Goal: Task Accomplishment & Management: Use online tool/utility

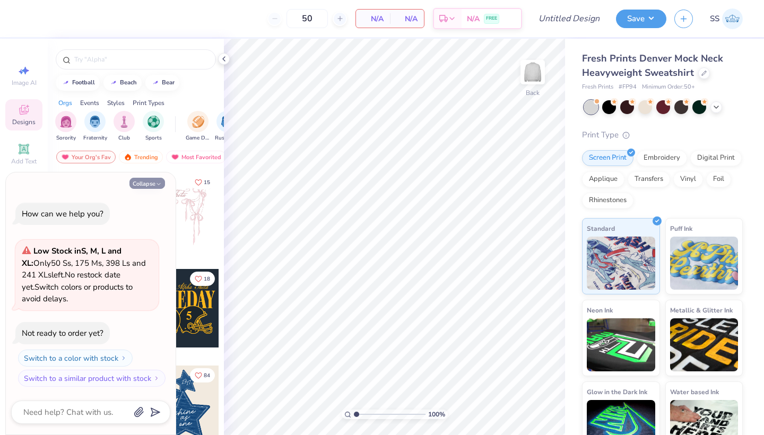
click at [152, 186] on button "Collapse" at bounding box center [147, 183] width 36 height 11
type textarea "x"
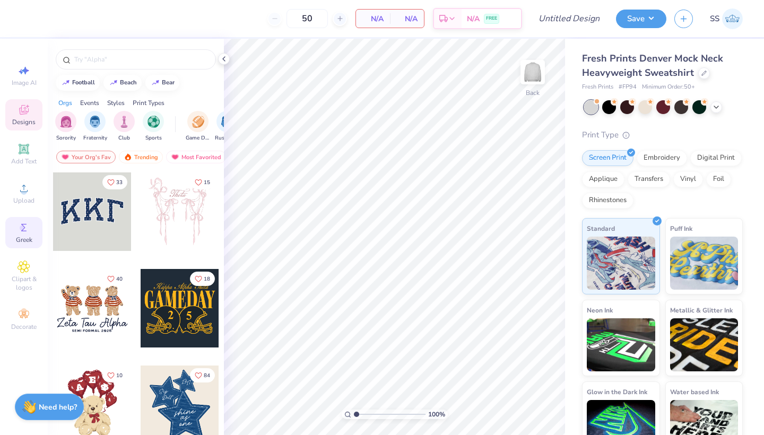
click at [14, 221] on div "Greek" at bounding box center [23, 232] width 37 height 31
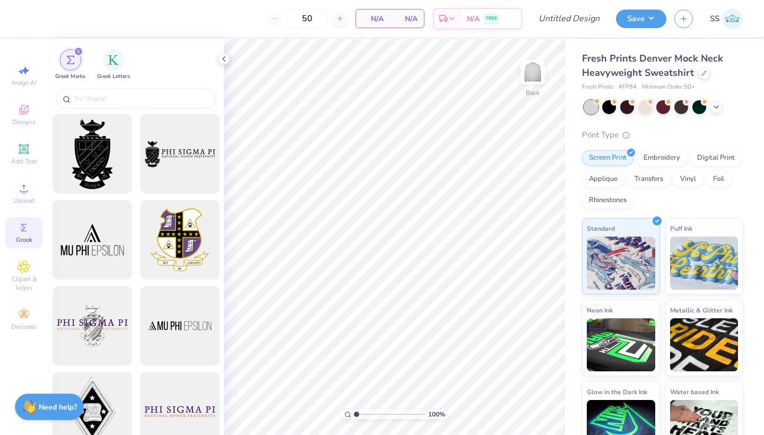
click at [78, 52] on icon "filter for Greek Marks" at bounding box center [78, 51] width 3 height 3
click at [78, 49] on div "filter for Greek Marks" at bounding box center [79, 52] width 10 height 10
click at [28, 157] on span "Add Text" at bounding box center [23, 161] width 25 height 8
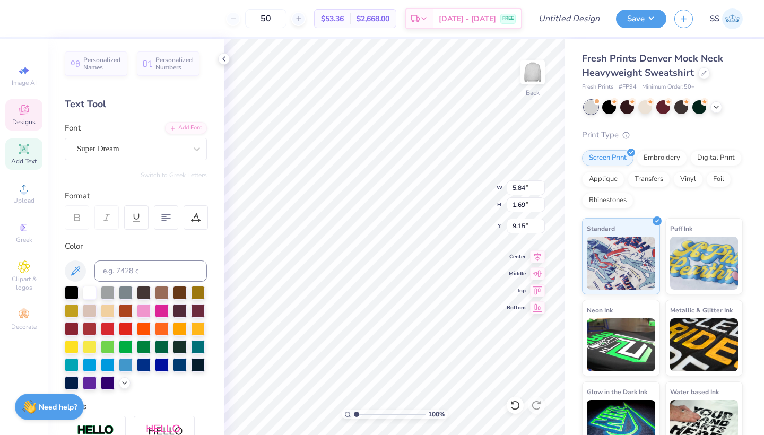
click at [25, 119] on span "Designs" at bounding box center [23, 122] width 23 height 8
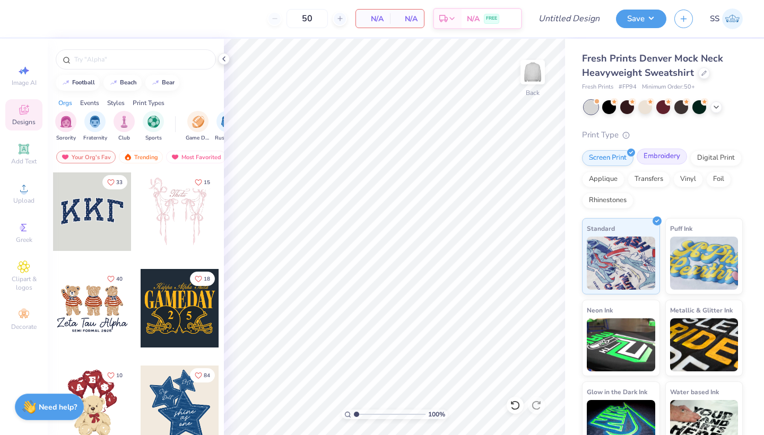
click at [671, 156] on div "Embroidery" at bounding box center [662, 157] width 50 height 16
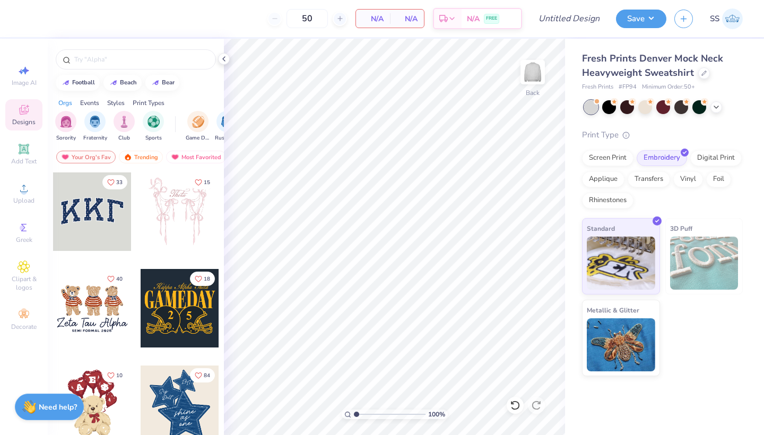
click at [86, 216] on div at bounding box center [92, 211] width 79 height 79
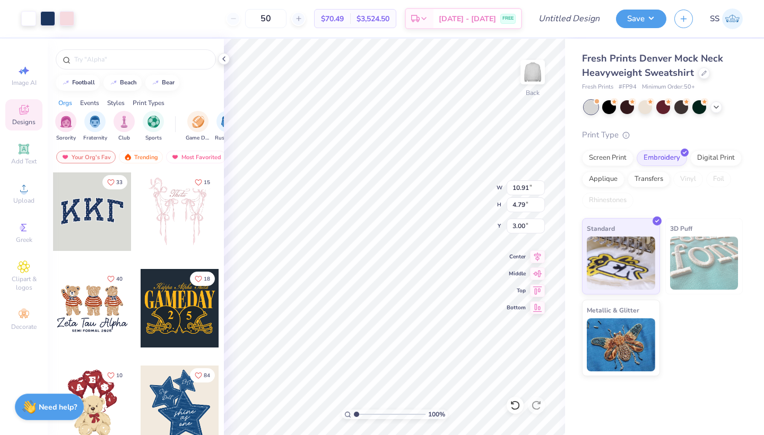
type input "2.40"
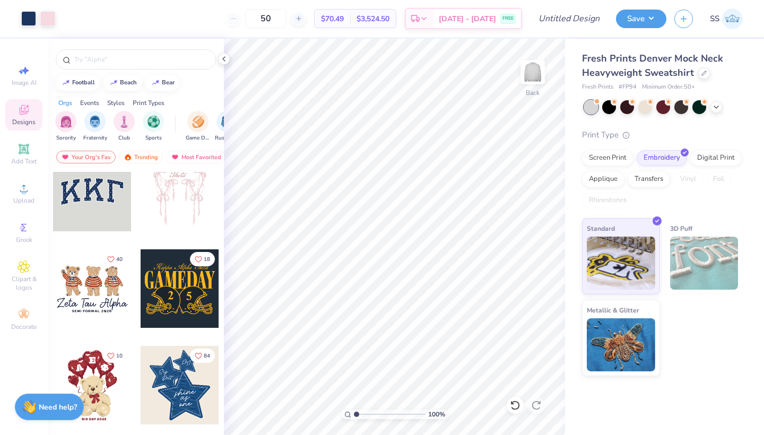
scroll to position [41, 0]
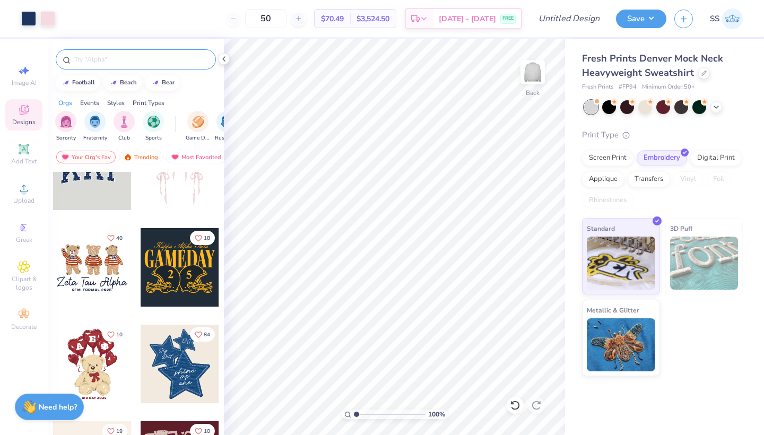
click at [108, 60] on input "text" at bounding box center [141, 59] width 136 height 11
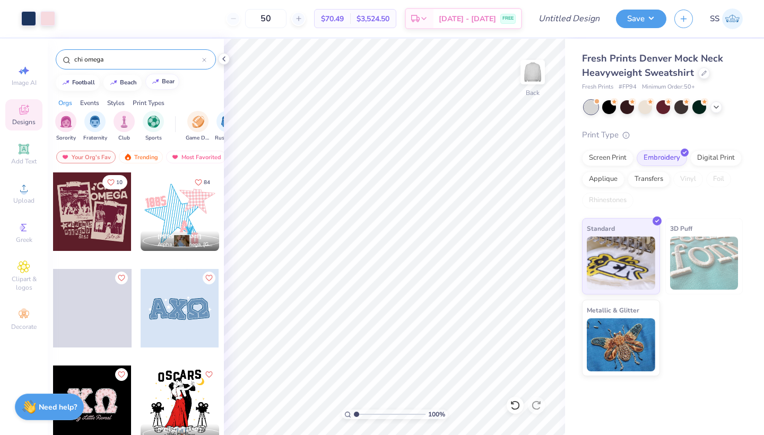
type input "chi omega"
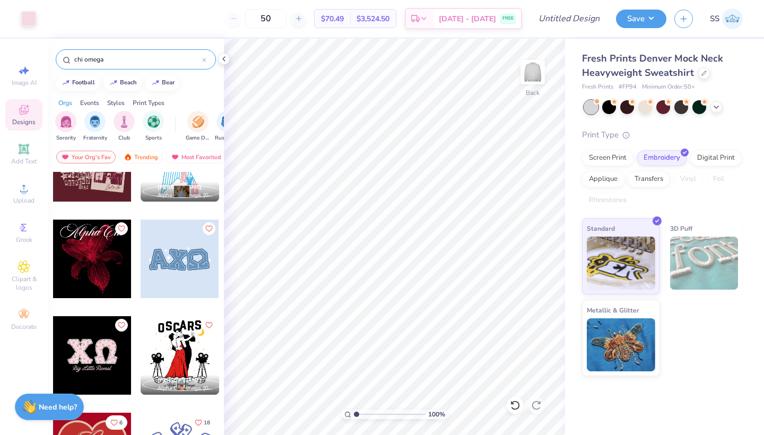
scroll to position [63, 0]
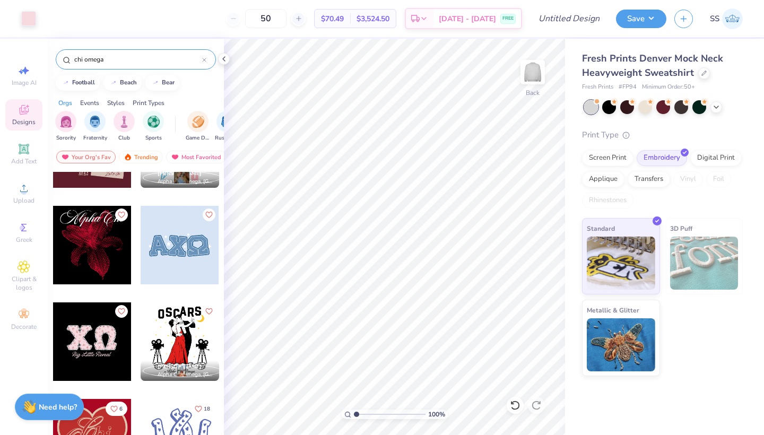
click at [95, 332] on div at bounding box center [14, 341] width 236 height 79
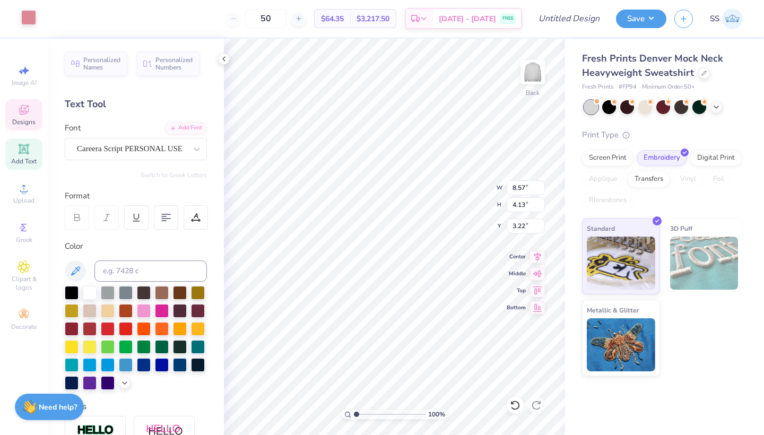
click at [29, 19] on div at bounding box center [28, 17] width 15 height 15
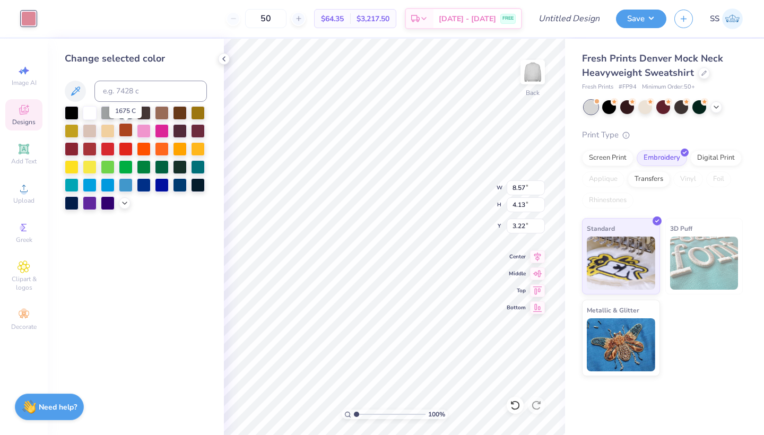
click at [127, 128] on div at bounding box center [126, 130] width 14 height 14
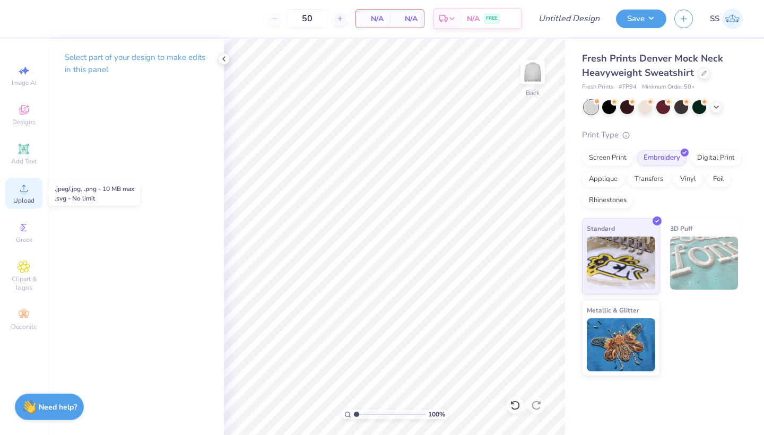
click at [26, 188] on icon at bounding box center [24, 188] width 13 height 13
click at [22, 114] on icon at bounding box center [24, 110] width 10 height 10
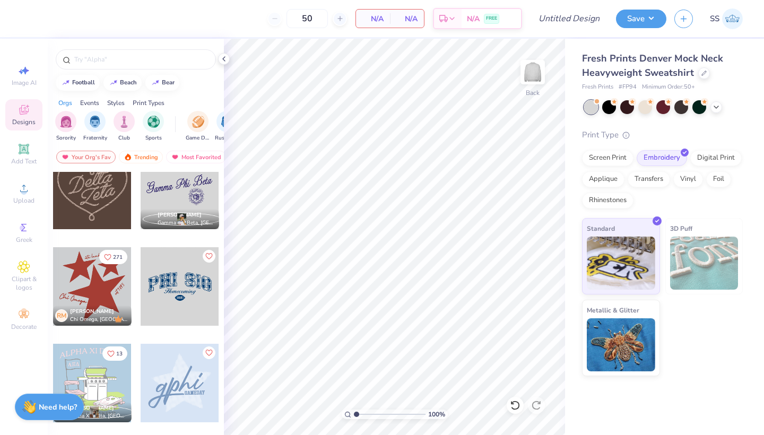
scroll to position [491, 0]
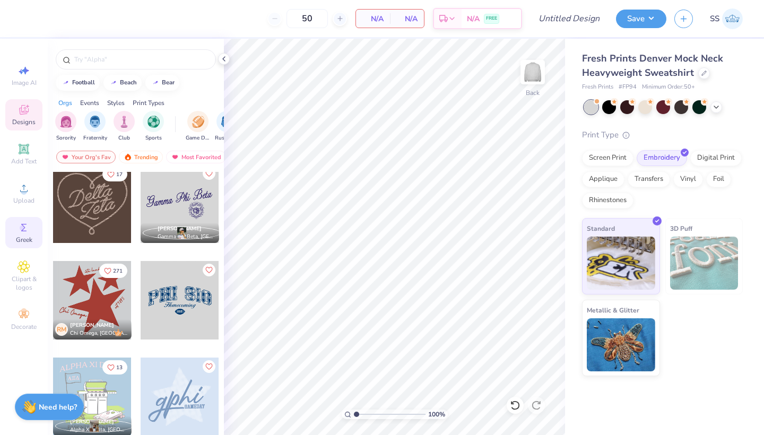
click at [24, 228] on icon at bounding box center [23, 227] width 5 height 7
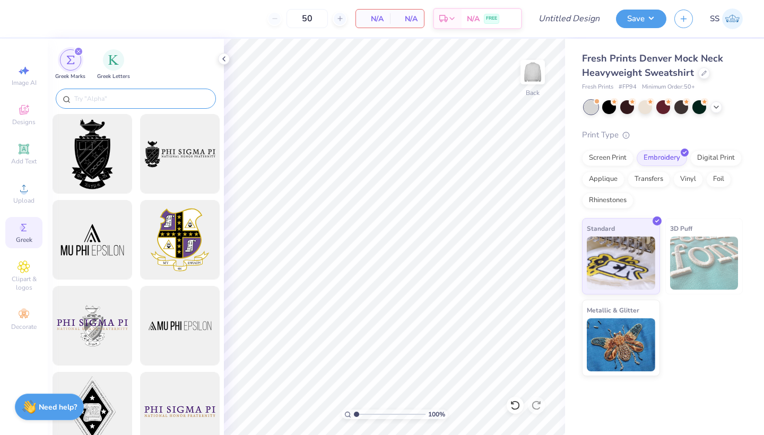
click at [134, 92] on div at bounding box center [136, 99] width 160 height 20
click at [103, 97] on input "text" at bounding box center [141, 98] width 136 height 11
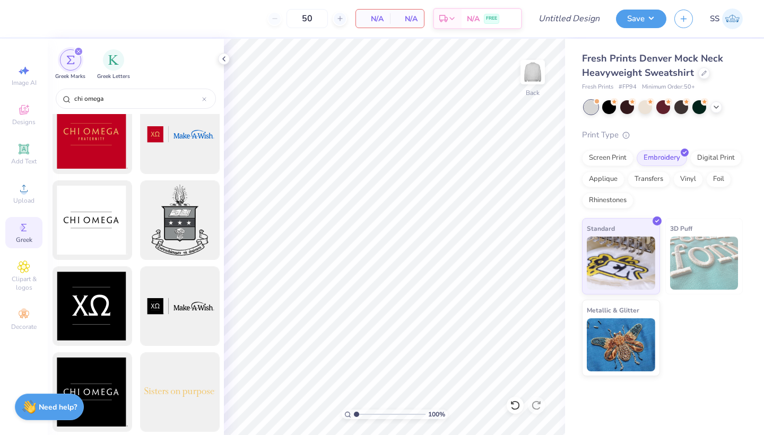
scroll to position [628, 0]
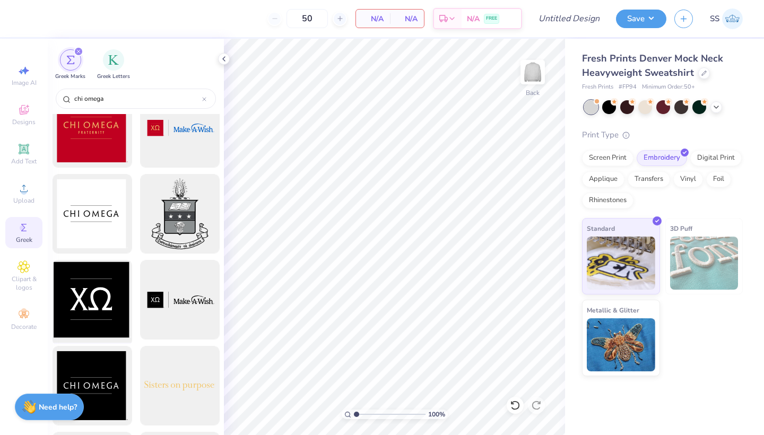
type input "chi omega"
click at [90, 324] on div at bounding box center [92, 300] width 88 height 88
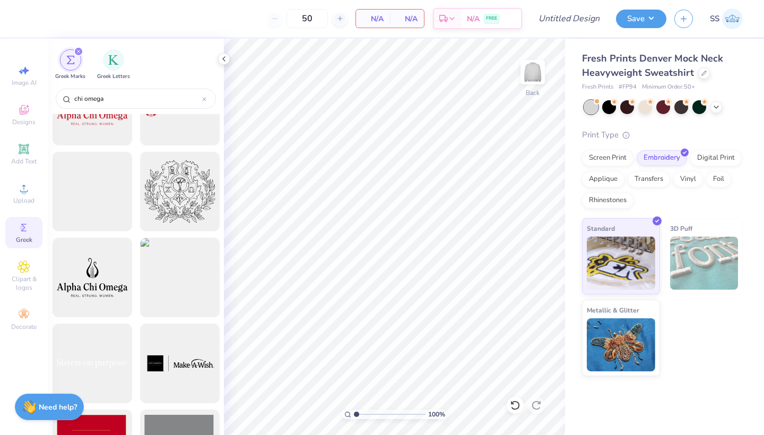
scroll to position [20, 0]
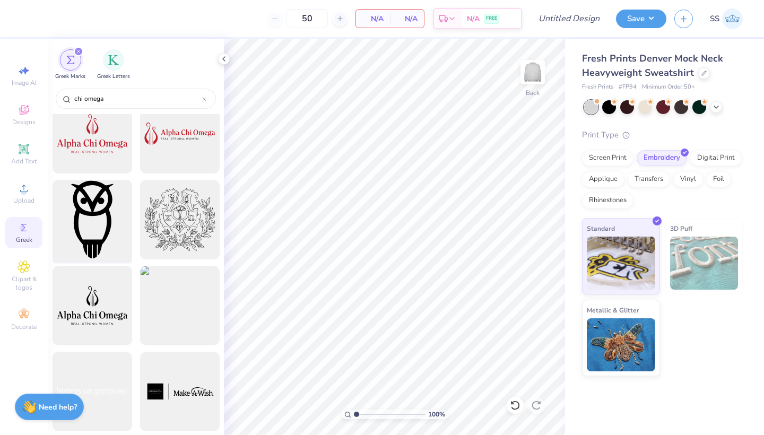
click at [92, 219] on div at bounding box center [92, 220] width 88 height 88
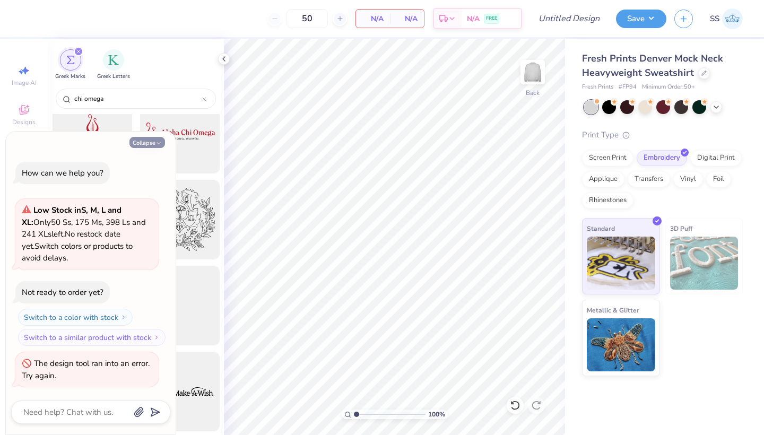
click at [153, 146] on button "Collapse" at bounding box center [147, 142] width 36 height 11
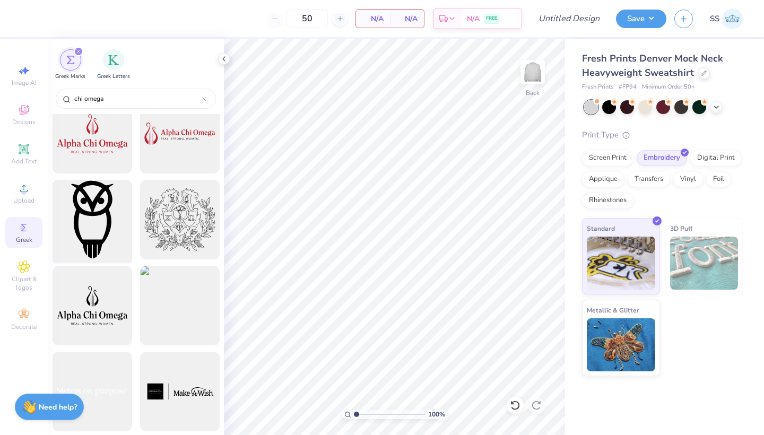
click at [88, 243] on div at bounding box center [92, 220] width 88 height 88
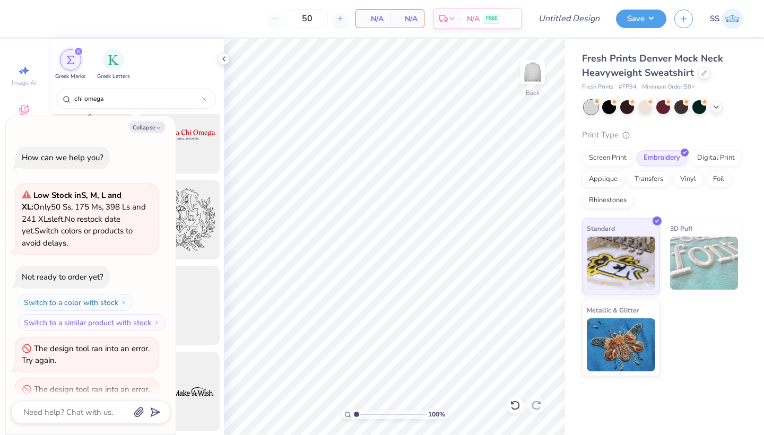
scroll to position [23, 0]
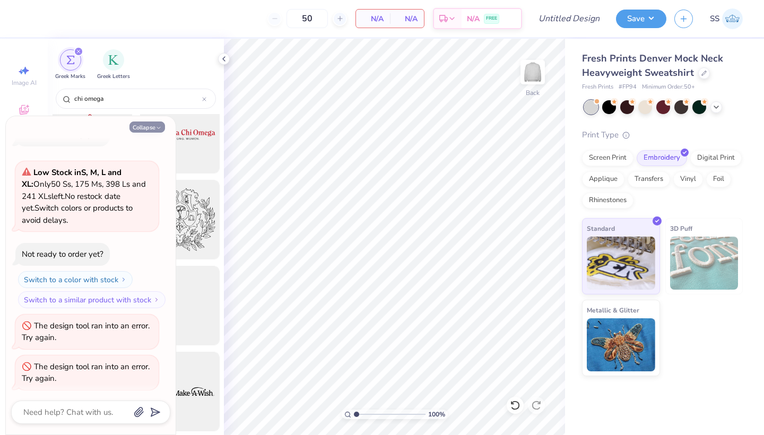
click at [161, 127] on icon "button" at bounding box center [158, 128] width 6 height 6
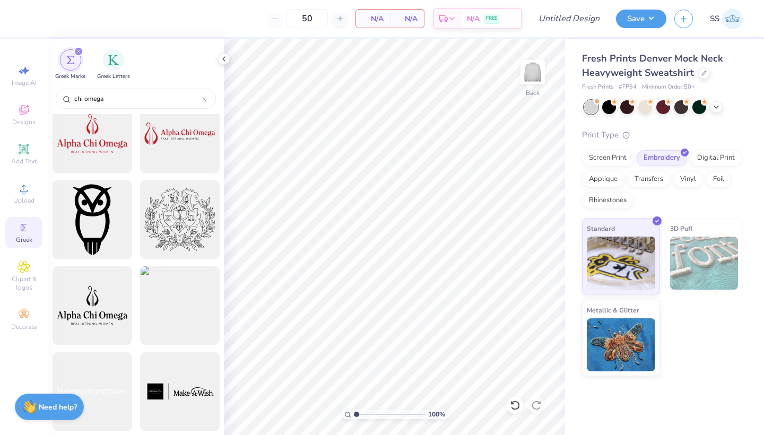
type textarea "x"
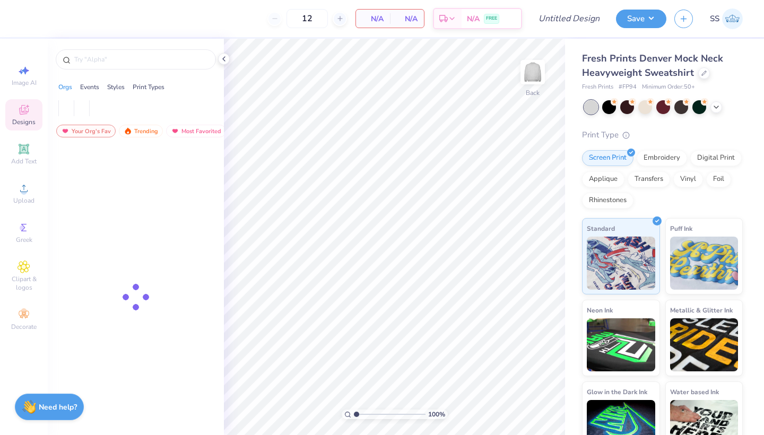
type input "50"
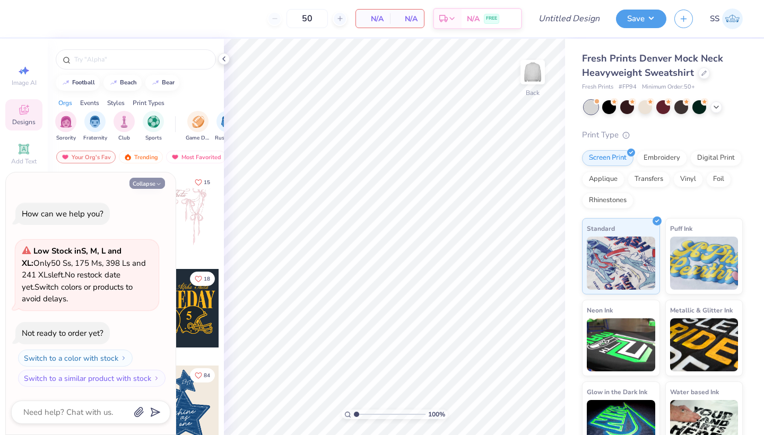
click at [149, 182] on button "Collapse" at bounding box center [147, 183] width 36 height 11
type textarea "x"
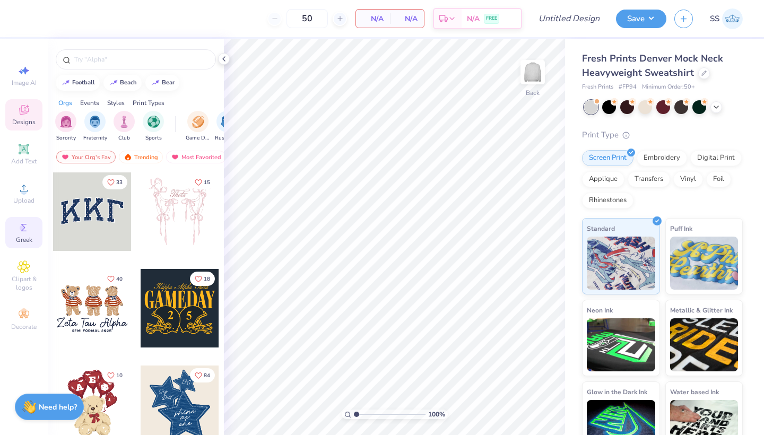
click at [20, 237] on span "Greek" at bounding box center [24, 240] width 16 height 8
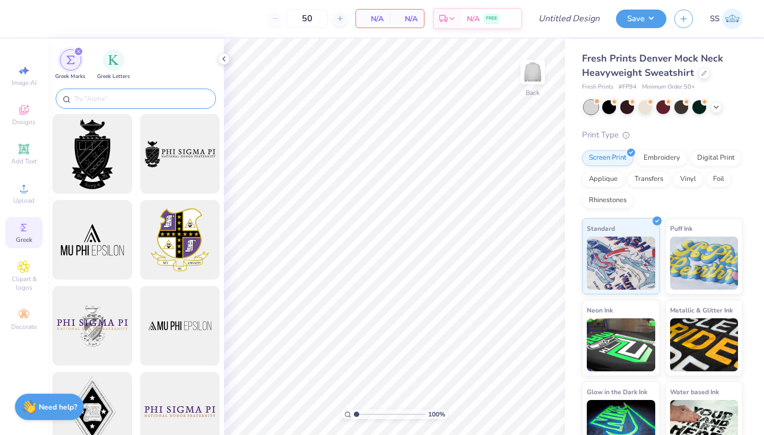
click at [143, 93] on div at bounding box center [136, 99] width 160 height 20
click at [123, 93] on input "text" at bounding box center [141, 98] width 136 height 11
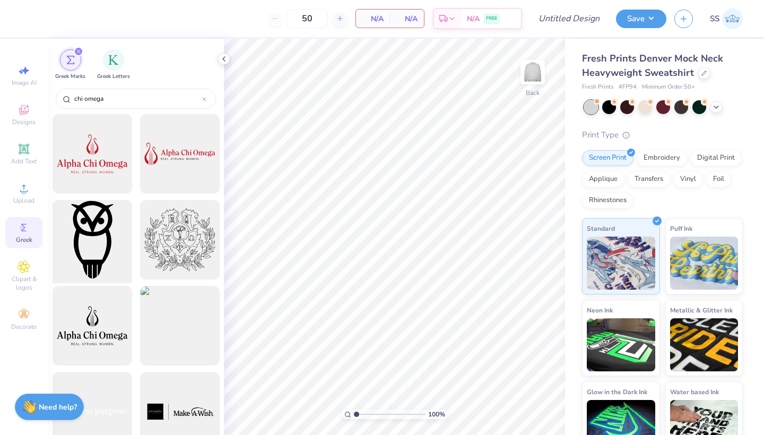
type input "chi omega"
click at [93, 254] on div at bounding box center [92, 240] width 88 height 88
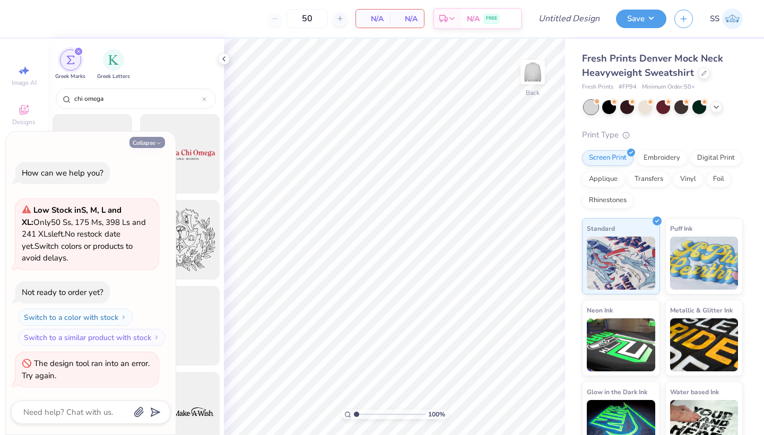
click at [155, 146] on icon "button" at bounding box center [158, 143] width 6 height 6
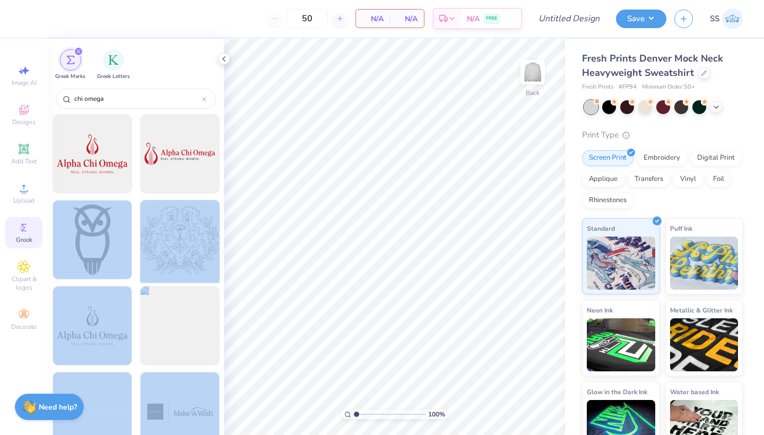
click at [333, 229] on div "50 N/A Per Item N/A Total Est. Delivery N/A FREE Design Title Save SS Image AI …" at bounding box center [382, 217] width 764 height 435
click at [97, 239] on div at bounding box center [92, 240] width 88 height 88
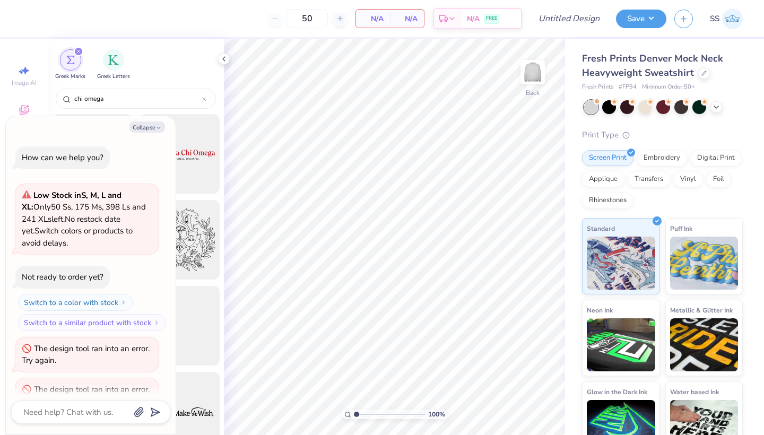
scroll to position [23, 0]
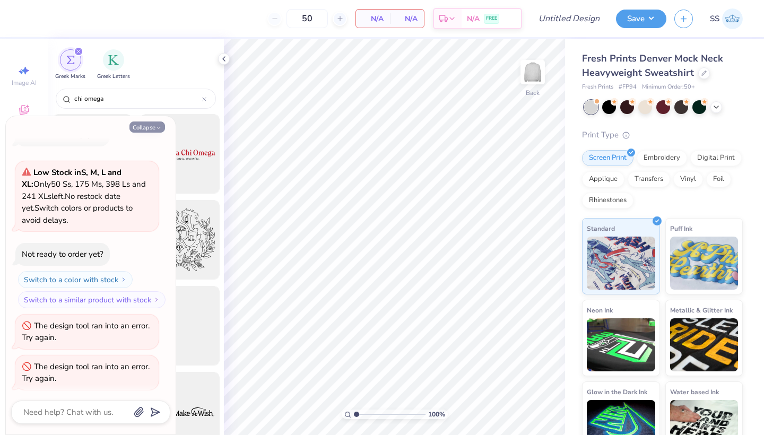
click at [157, 121] on button "Collapse" at bounding box center [147, 126] width 36 height 11
type textarea "x"
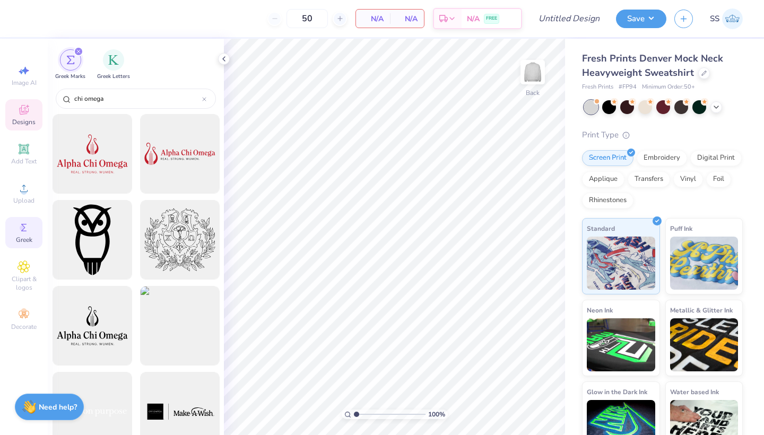
click at [28, 120] on span "Designs" at bounding box center [23, 122] width 23 height 8
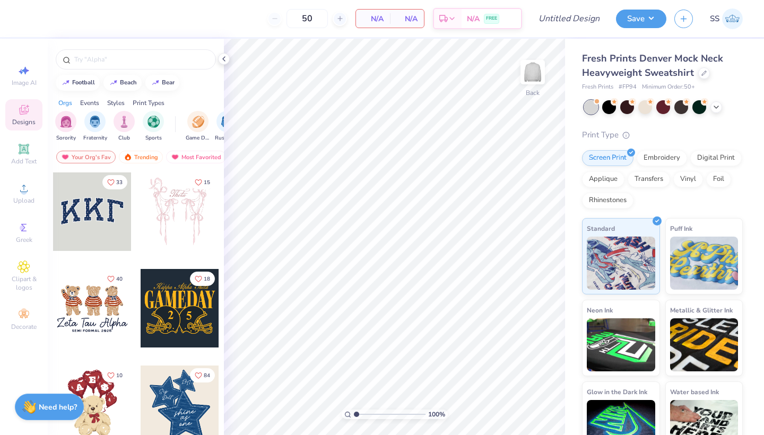
scroll to position [0, 0]
click at [85, 223] on div "33 15 40 18 10 84 19 10" at bounding box center [136, 323] width 176 height 302
click at [109, 210] on div at bounding box center [92, 211] width 79 height 79
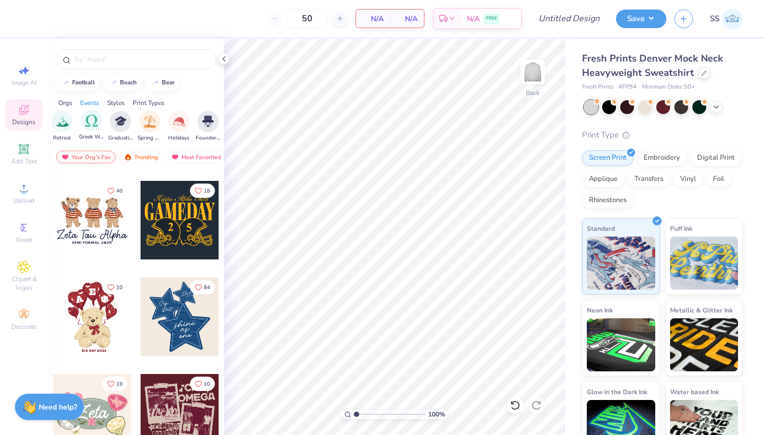
scroll to position [0, 369]
click at [90, 132] on div "Greek Week" at bounding box center [92, 125] width 24 height 31
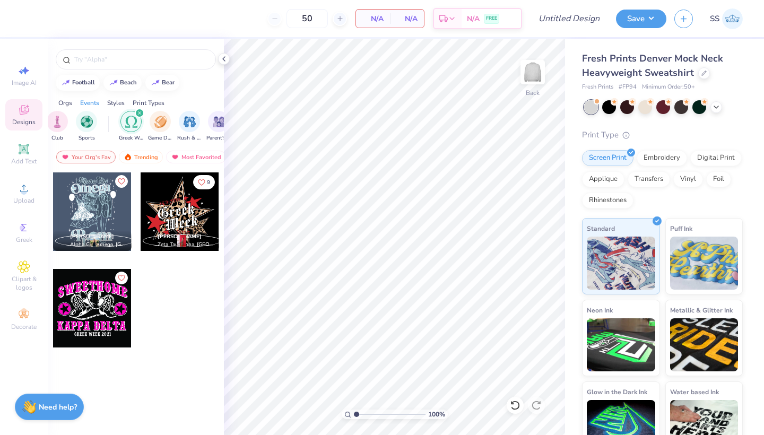
scroll to position [0, 45]
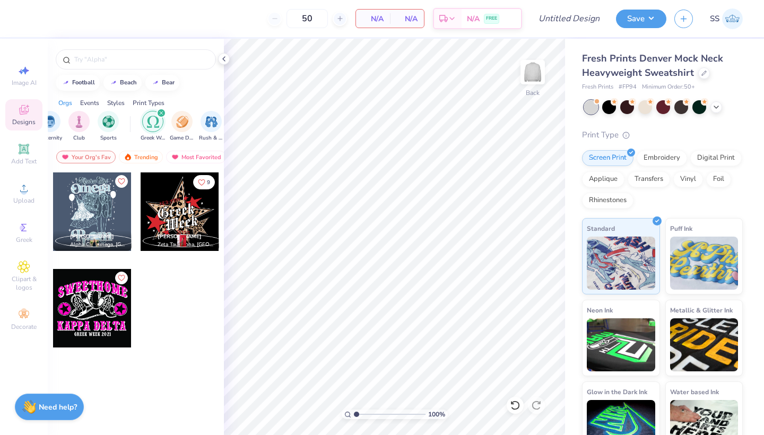
click at [161, 114] on icon "filter for Greek Week" at bounding box center [161, 112] width 3 height 3
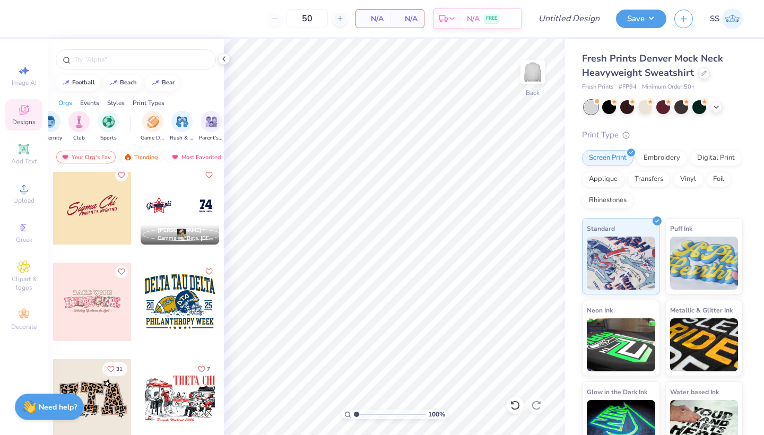
scroll to position [1869, 0]
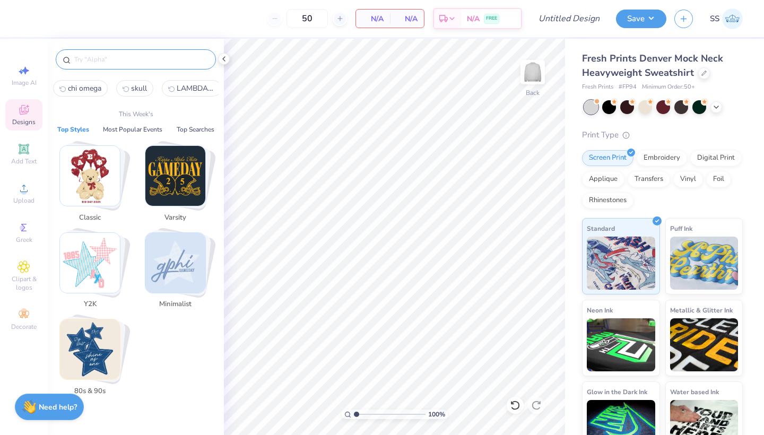
click at [98, 63] on input "text" at bounding box center [141, 59] width 136 height 11
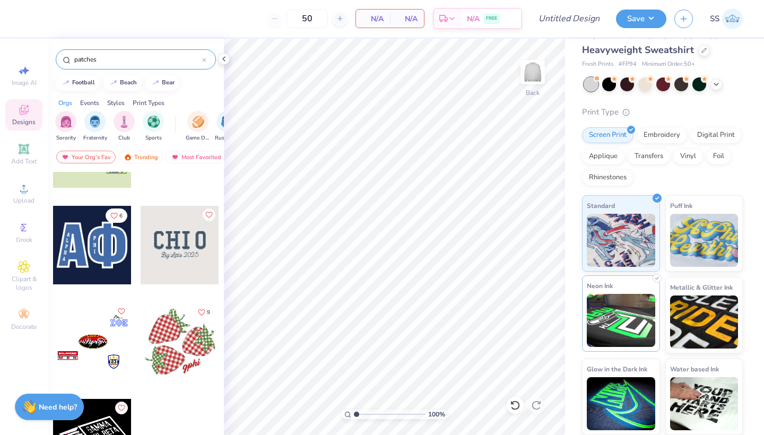
scroll to position [22, 0]
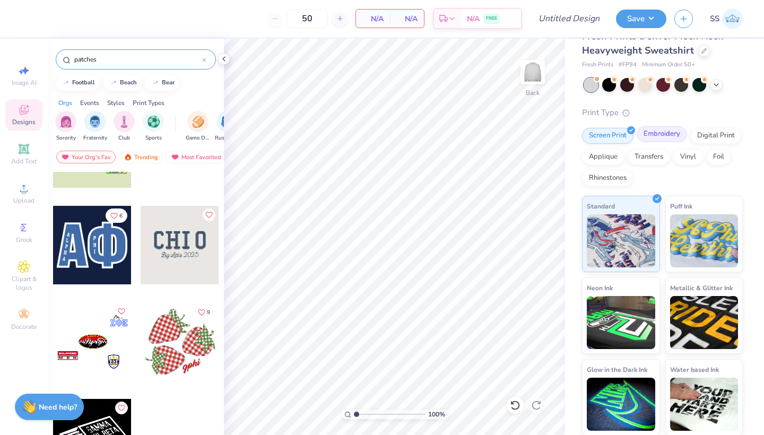
type input "patches"
click at [666, 132] on div "Embroidery" at bounding box center [662, 134] width 50 height 16
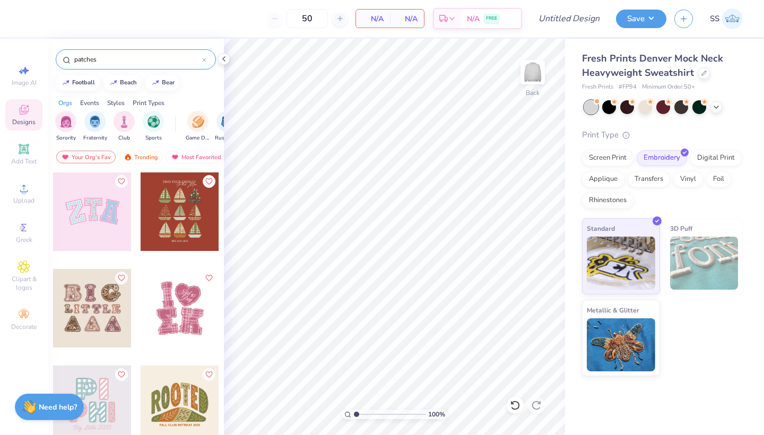
scroll to position [0, 0]
click at [28, 150] on icon at bounding box center [24, 149] width 8 height 8
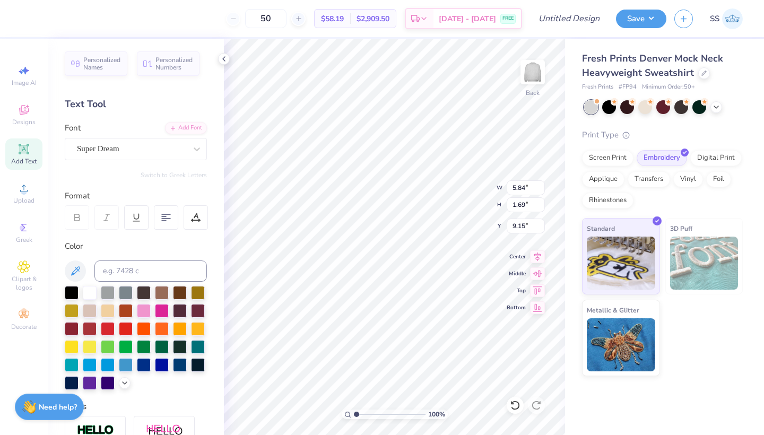
type textarea "c"
type textarea "a"
type textarea "CHI OMEGA"
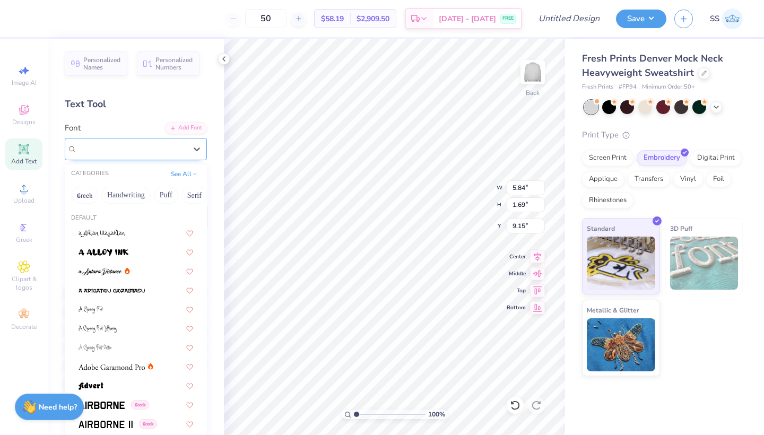
click at [134, 156] on div "Super Dream" at bounding box center [131, 149] width 111 height 16
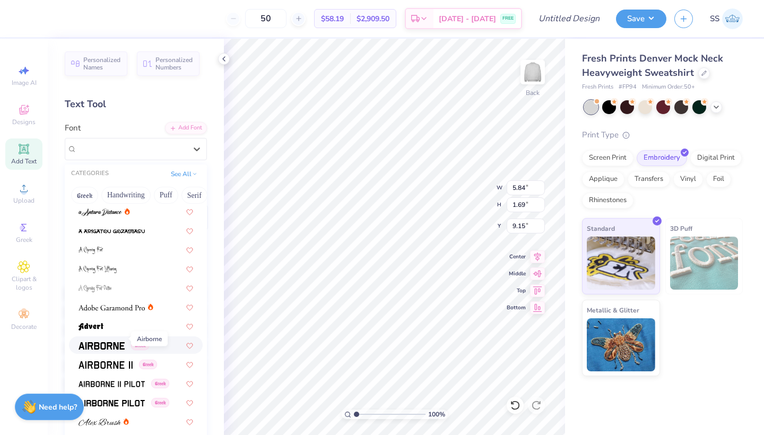
scroll to position [107, 0]
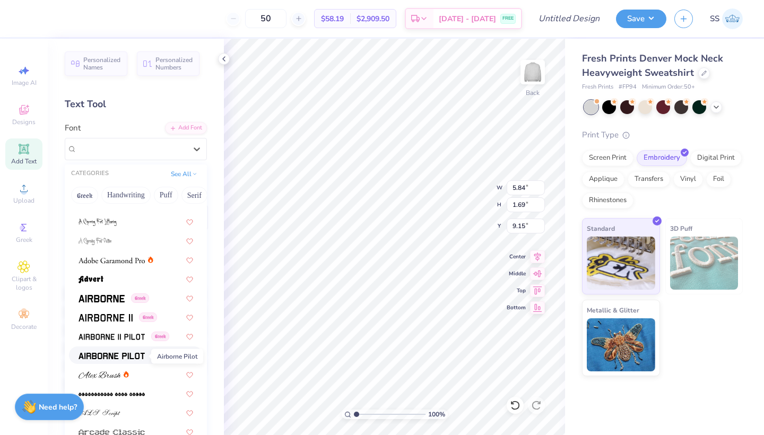
click at [111, 358] on img at bounding box center [112, 355] width 66 height 7
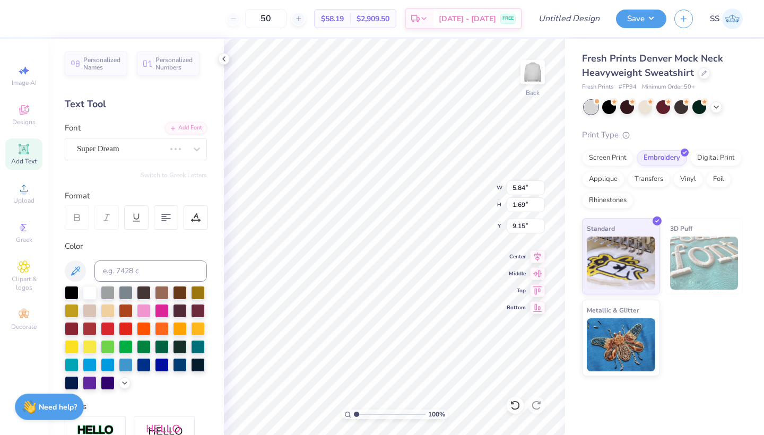
scroll to position [0, 2]
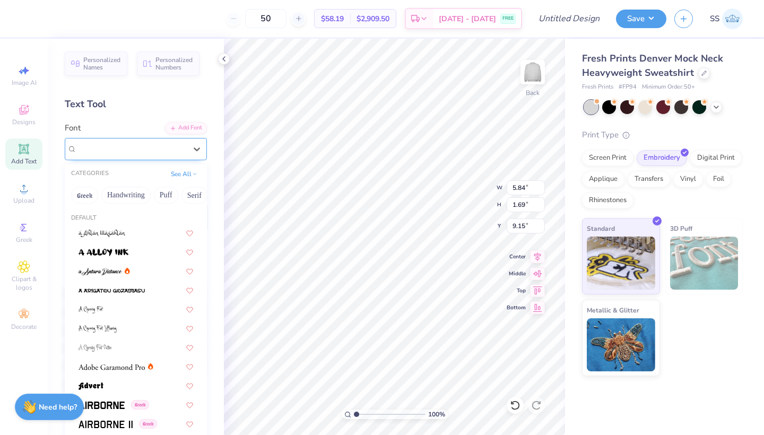
click at [112, 142] on div at bounding box center [131, 149] width 109 height 14
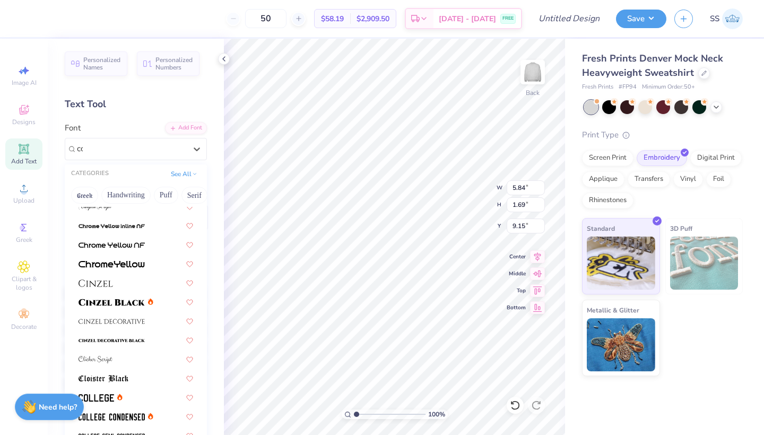
scroll to position [0, 0]
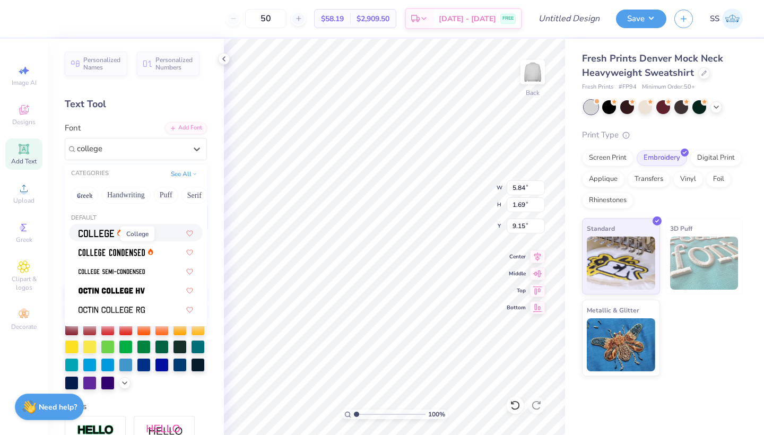
click at [100, 231] on img at bounding box center [97, 233] width 36 height 7
type input "college"
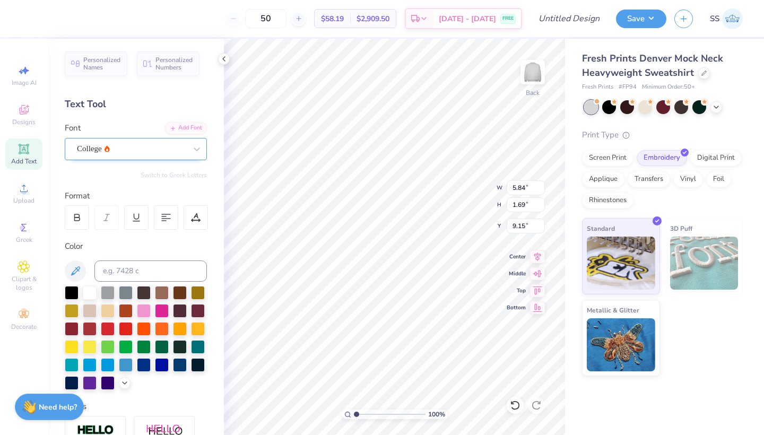
click at [126, 153] on div "College" at bounding box center [131, 149] width 111 height 16
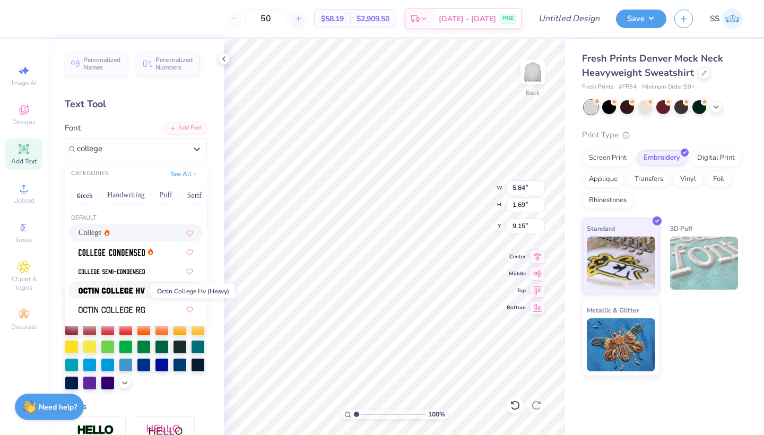
click at [122, 291] on img at bounding box center [112, 290] width 66 height 7
type input "college"
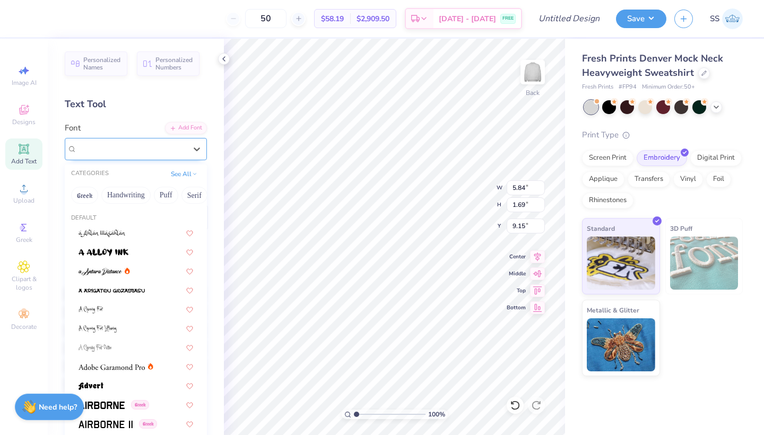
click at [170, 156] on div "Octin College Hv (Heavy)" at bounding box center [131, 149] width 111 height 16
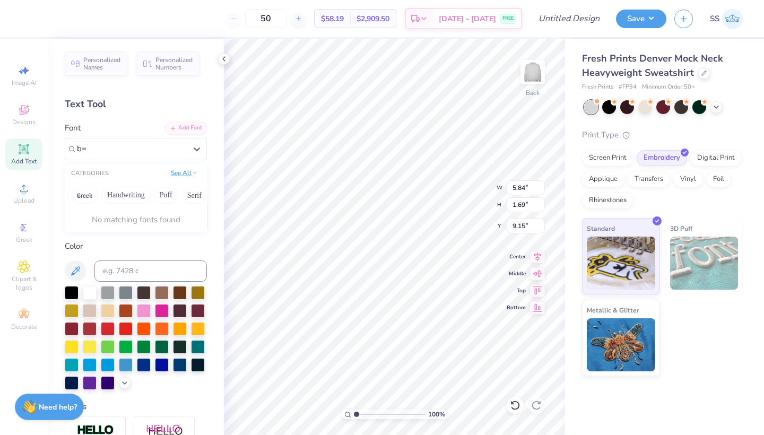
type input "b"
type input "u"
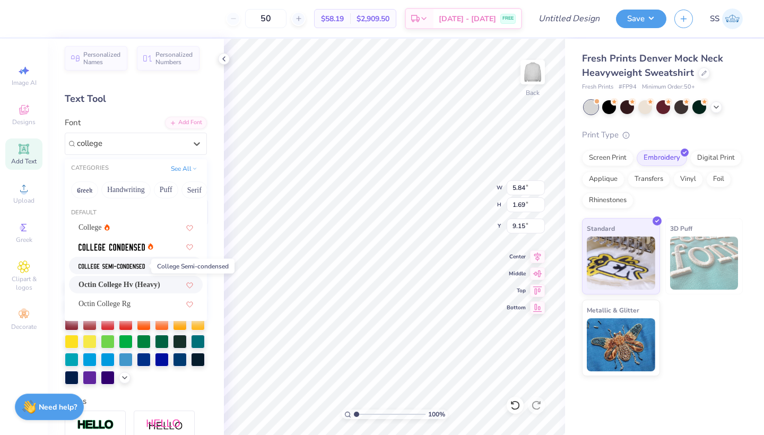
scroll to position [6, 0]
click at [140, 301] on div "Octin College Rg" at bounding box center [136, 303] width 115 height 11
type input "college"
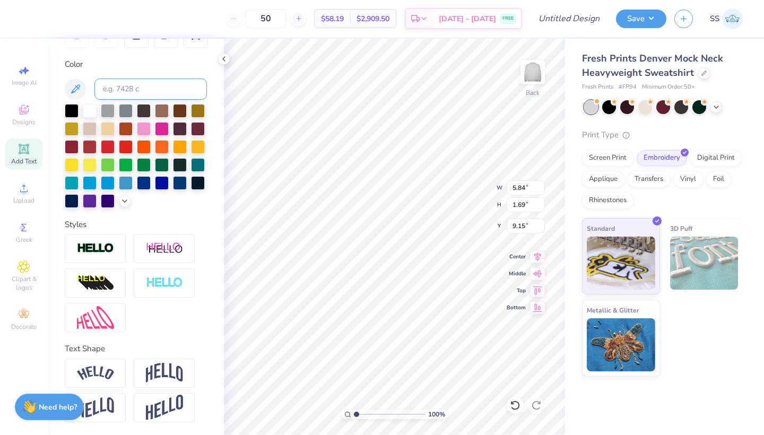
scroll to position [182, 0]
click at [144, 369] on div at bounding box center [164, 373] width 61 height 29
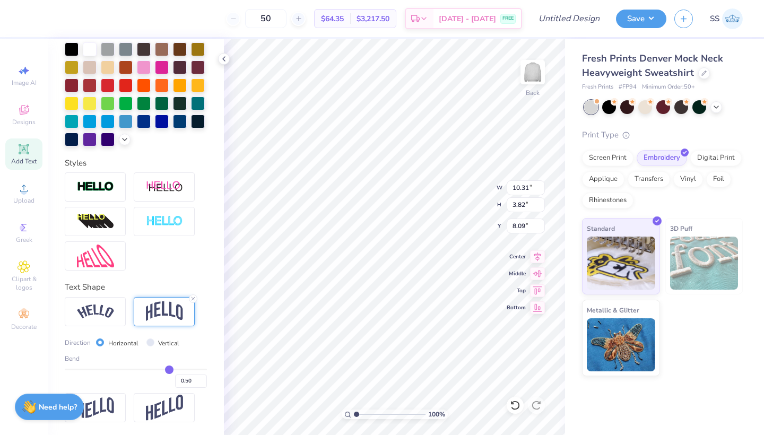
scroll to position [244, 0]
type input "0.52"
type input "0.5"
type input "0.50"
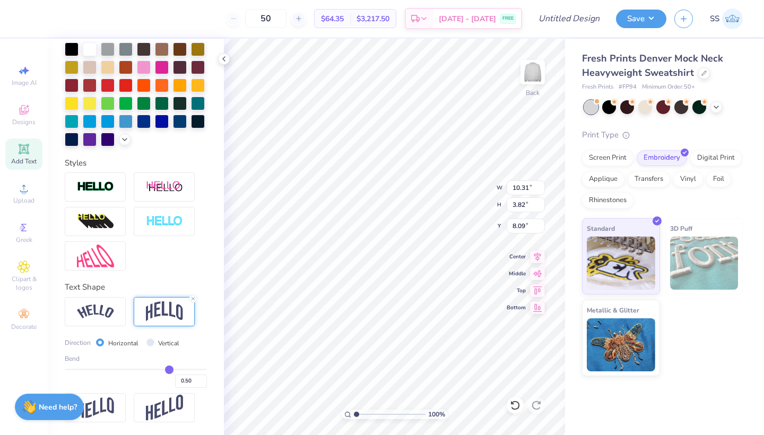
type input "0.47"
type input "0.44"
type input "0.41"
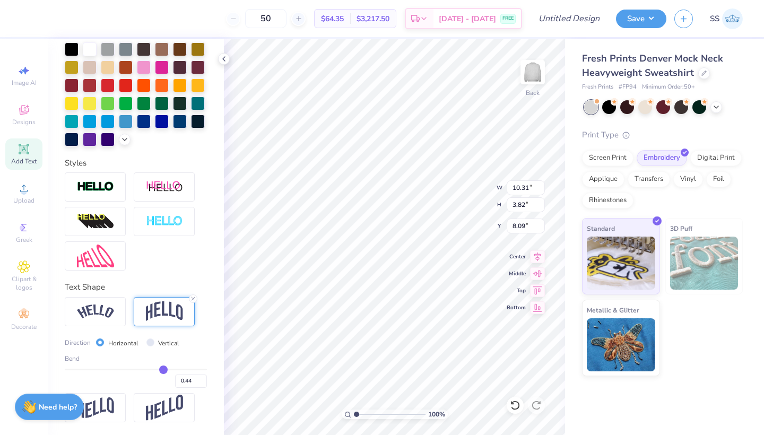
type input "0.41"
type input "0.39"
type input "0.37"
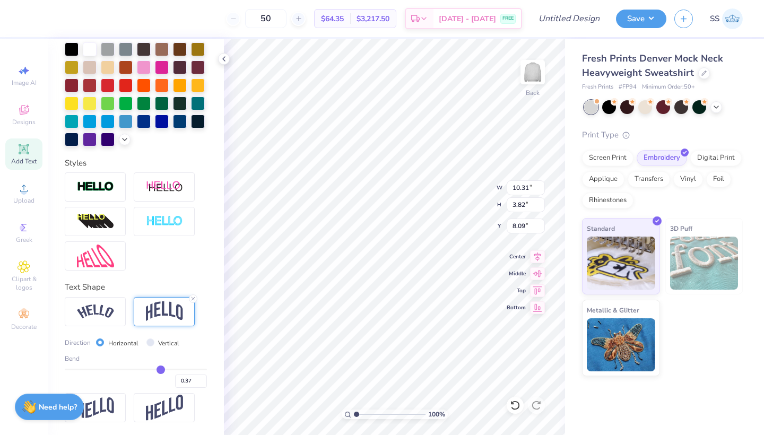
type input "0.36"
type input "0.35"
type input "0.34"
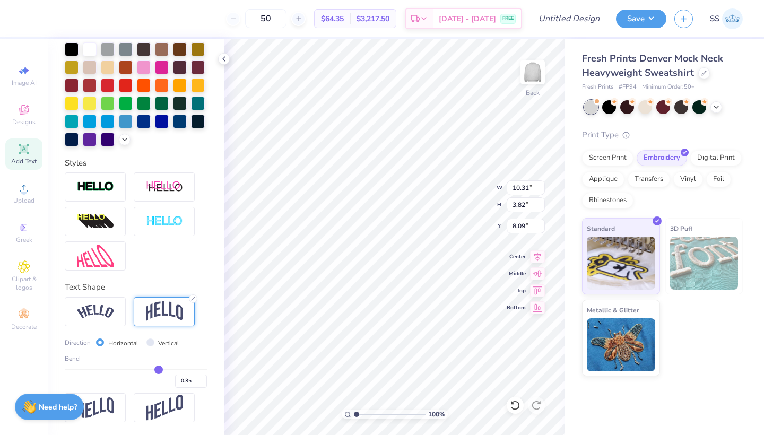
type input "0.34"
type input "0.33"
type input "0.31"
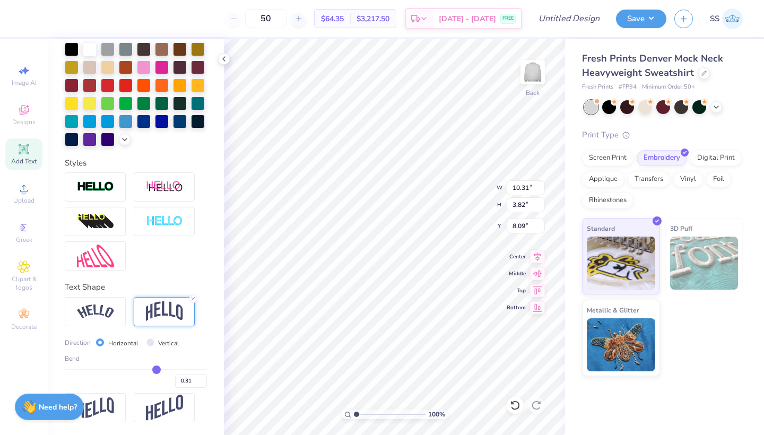
type input "0.3"
type input "0.30"
type input "0.29"
type input "0.28"
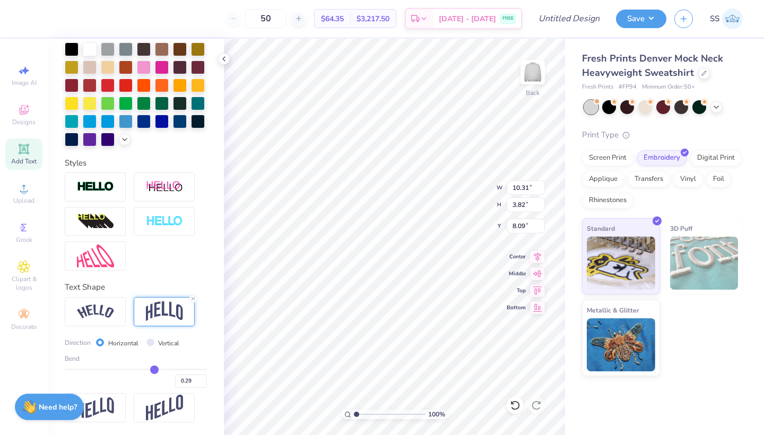
type input "0.28"
type input "0.27"
type input "0.26"
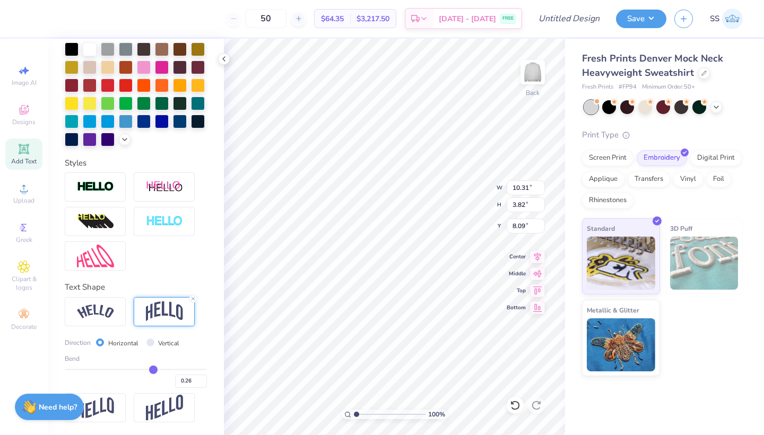
type input "0.25"
type input "0.24"
type input "0.23"
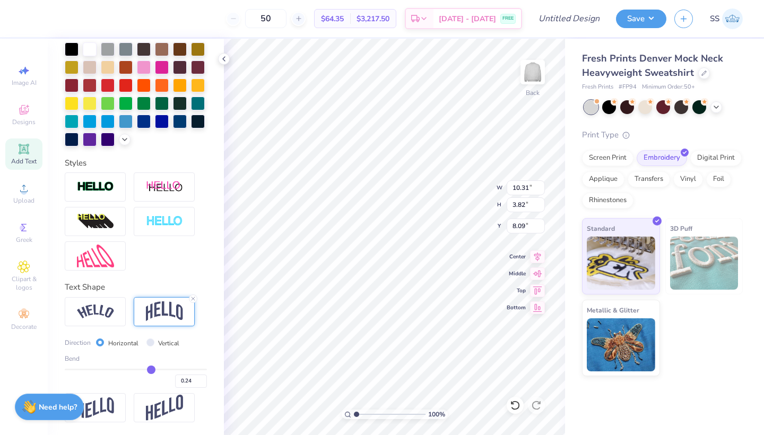
type input "0.23"
type input "0.21"
type input "0.19"
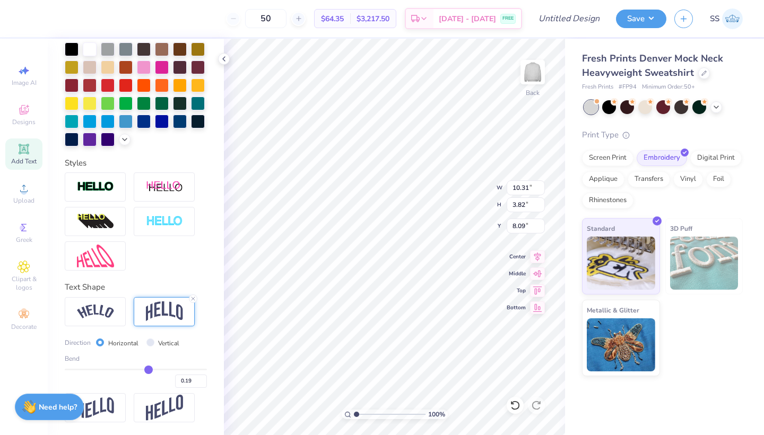
type input "0.18"
type input "0.17"
type input "0.16"
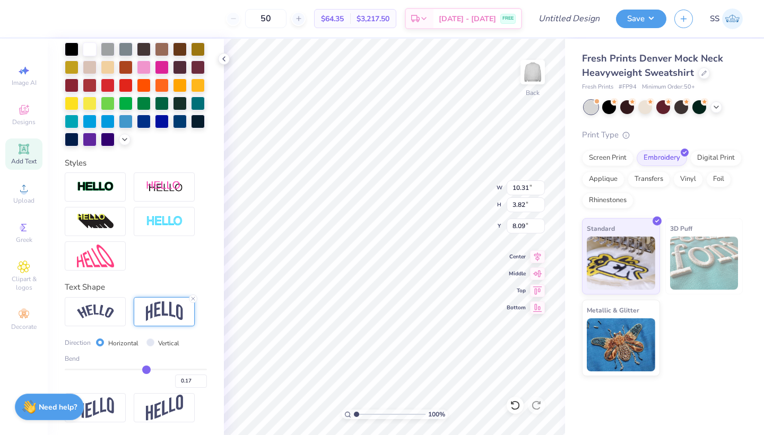
type input "0.16"
type input "0.15"
type input "0.14"
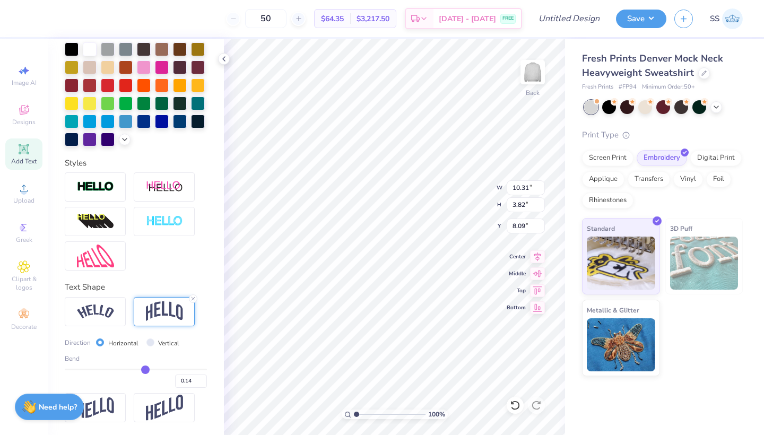
type input "0.13"
type input "0.12"
type input "0.11"
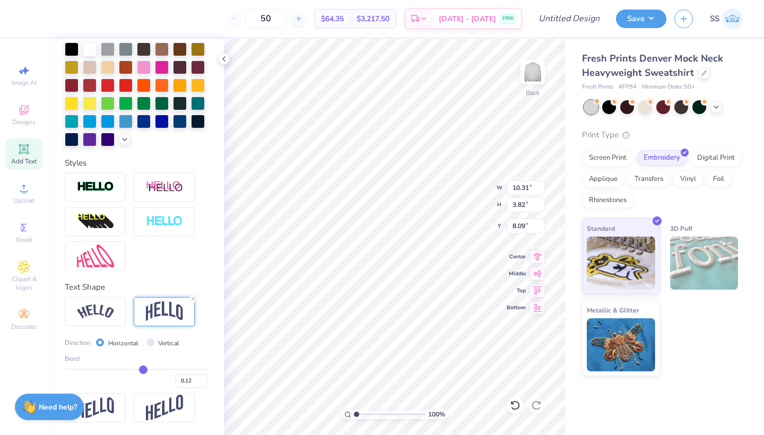
type input "0.11"
type input "0.1"
type input "0.10"
type input "0.09"
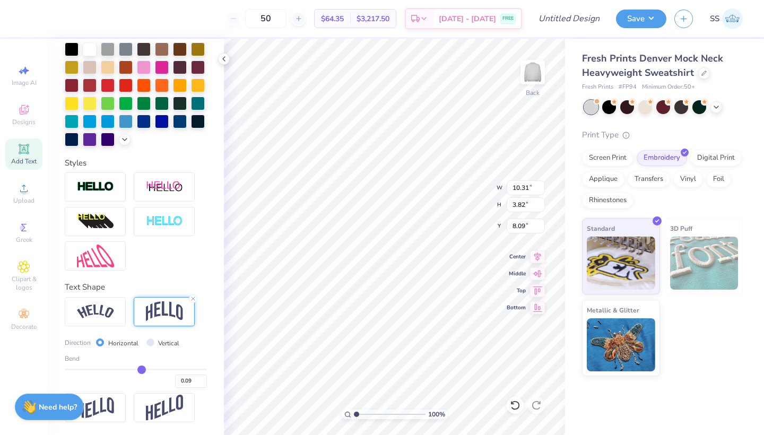
type input "0.08"
type input "0.07"
type input "0.06"
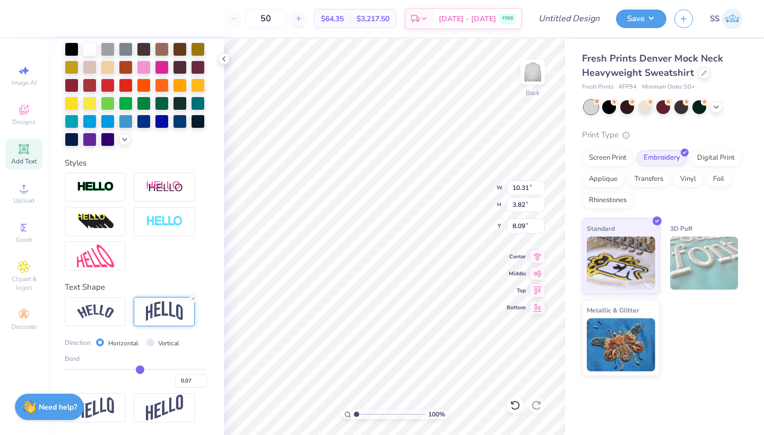
type input "0.06"
type input "0.05"
type input "0.04"
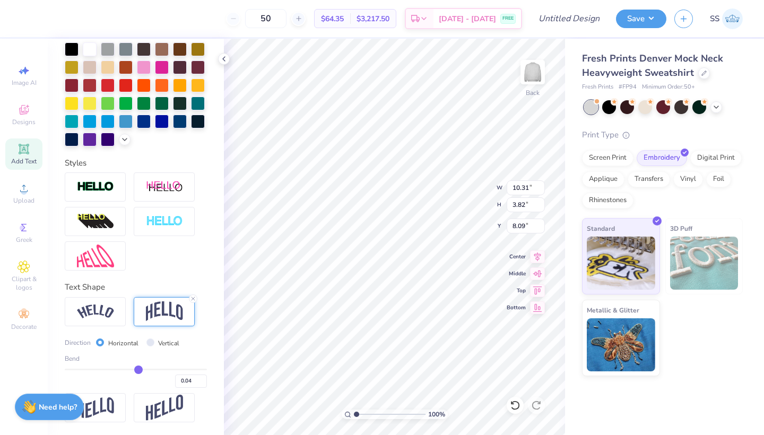
type input "0.03"
type input "0.02"
type input "0.01"
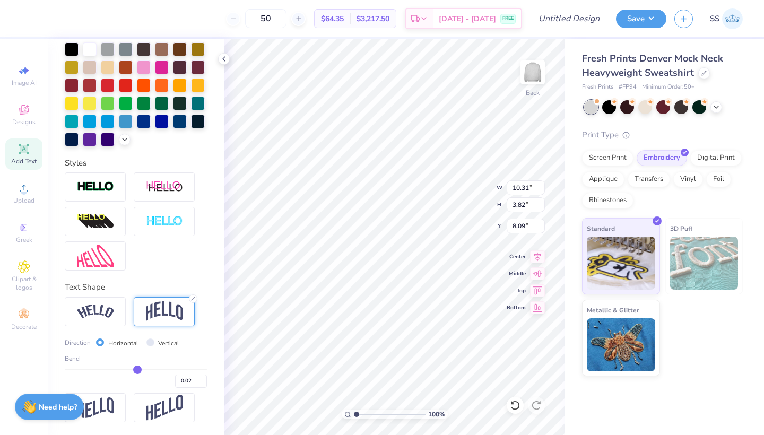
type input "0.01"
type input "-0.01"
type input "-0.02"
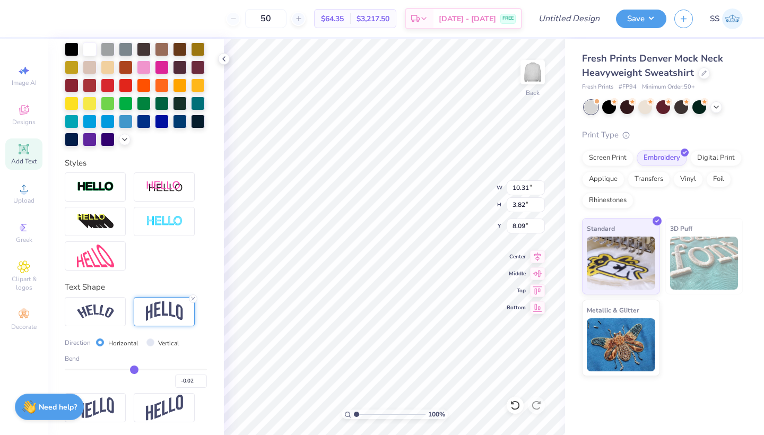
type input "-0.03"
type input "-0.05"
type input "-0.06"
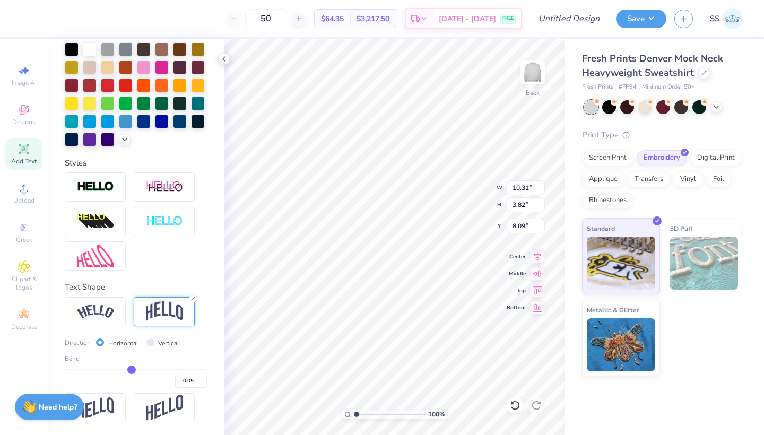
type input "-0.06"
type input "-0.07"
type input "-0.08"
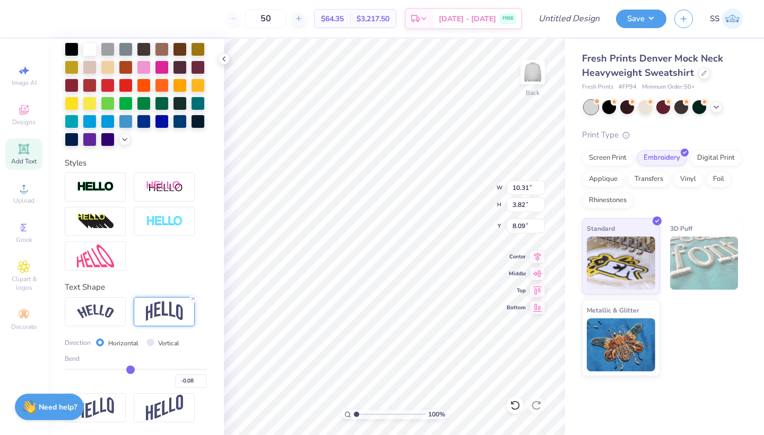
type input "-0.09"
type input "-0.1"
type input "-0.10"
type input "-0.11"
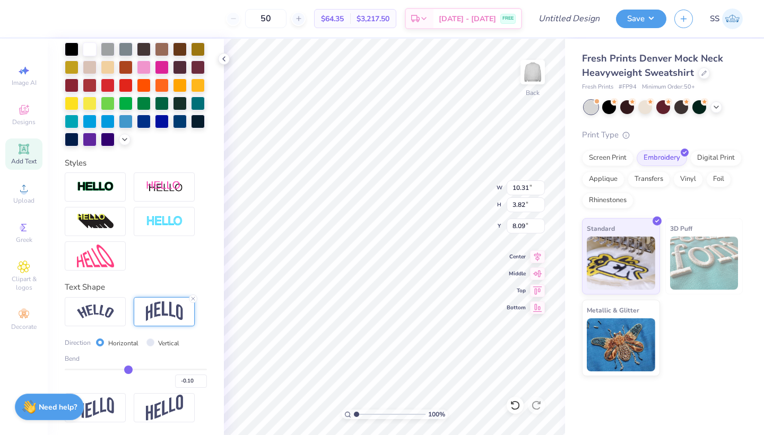
type input "-0.11"
drag, startPoint x: 170, startPoint y: 368, endPoint x: 128, endPoint y: 370, distance: 42.0
type input "-0.11"
click at [128, 370] on input "range" at bounding box center [136, 370] width 142 height 2
type input "2.09"
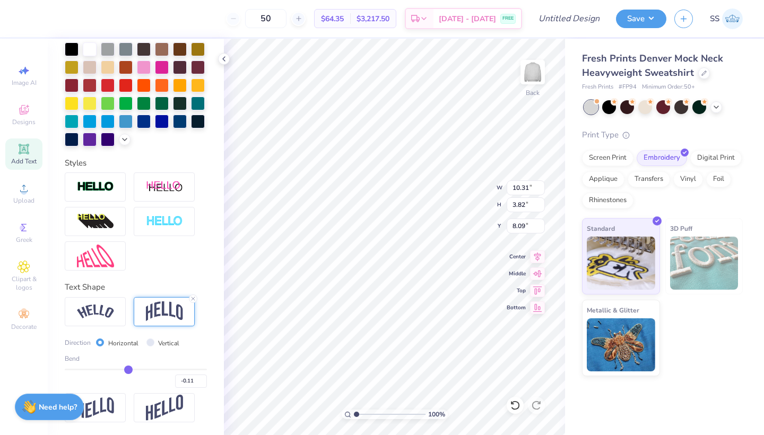
type input "8.96"
type input "-0.1"
type input "-0.10"
type input "-0.08"
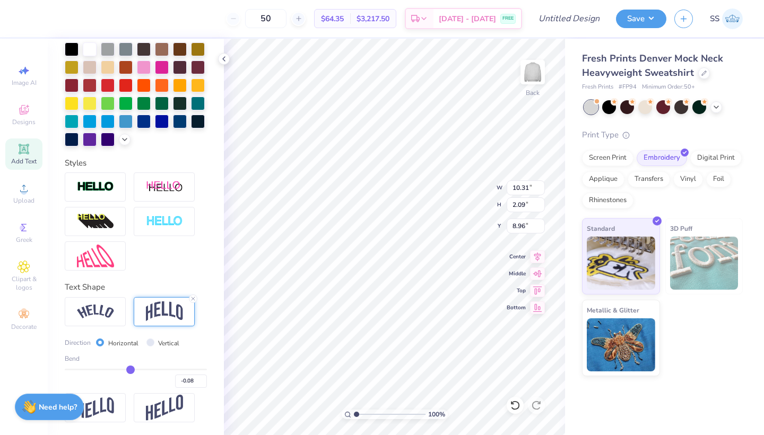
type input "-0.06"
type input "-0.05"
type input "-0.04"
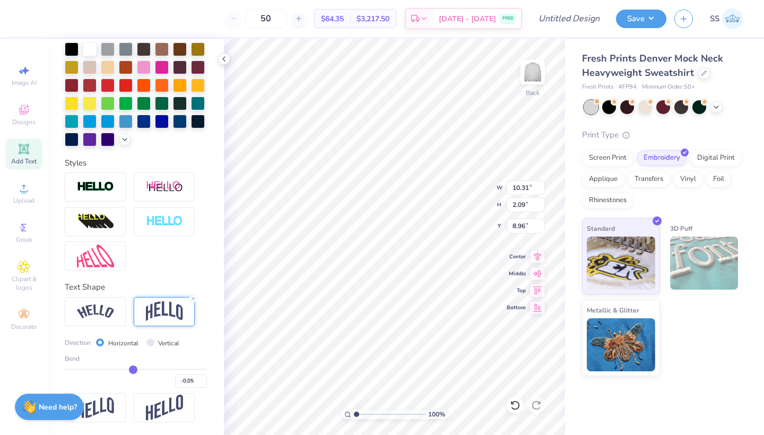
type input "-0.04"
type input "-0.03"
type input "-0.02"
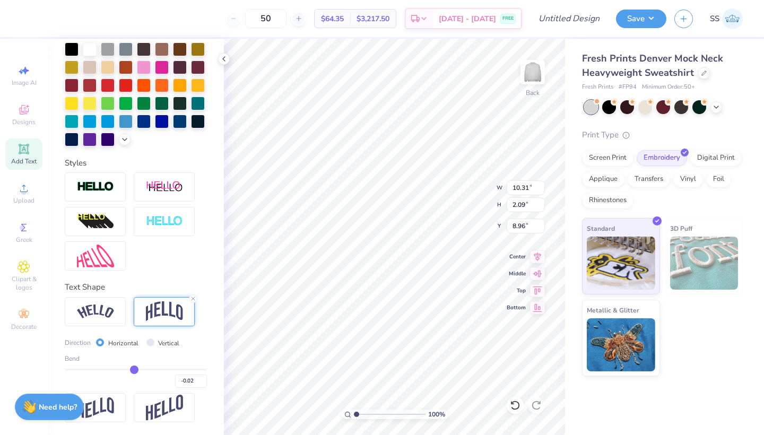
type input "-0.01"
type input "0"
type input "0.00"
type input "0.01"
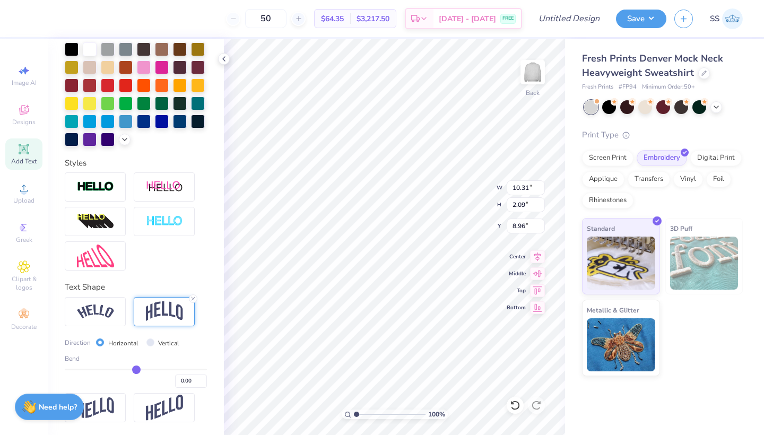
type input "0.01"
type input "0.02"
drag, startPoint x: 128, startPoint y: 370, endPoint x: 137, endPoint y: 370, distance: 9.0
type input "0.02"
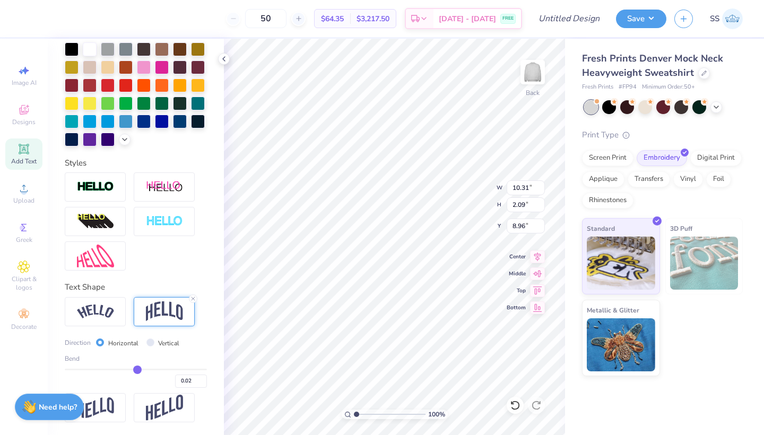
click at [137, 370] on input "range" at bounding box center [136, 370] width 142 height 2
type input "1.77"
type input "9.11"
type input "0.03"
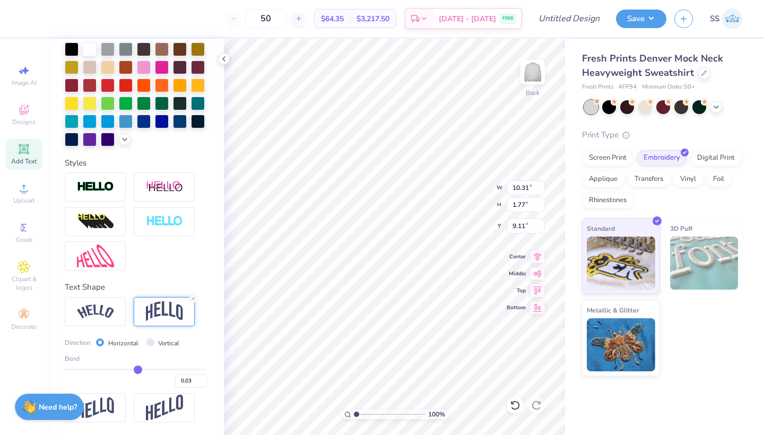
type input "0.04"
type input "0.06"
type input "0.08"
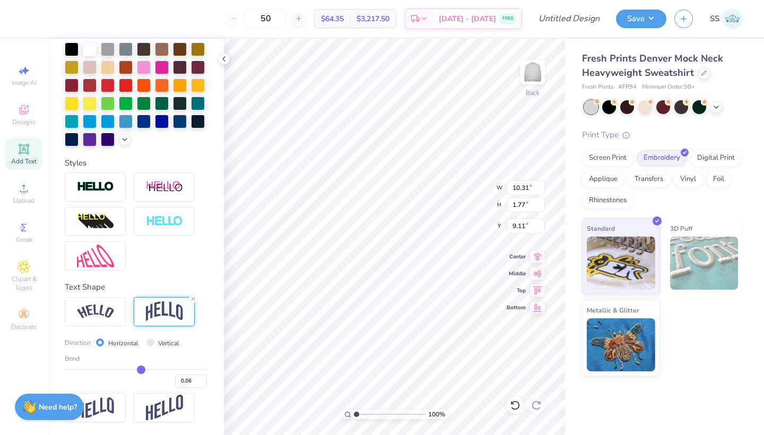
type input "0.08"
type input "0.1"
type input "0.10"
type input "0.13"
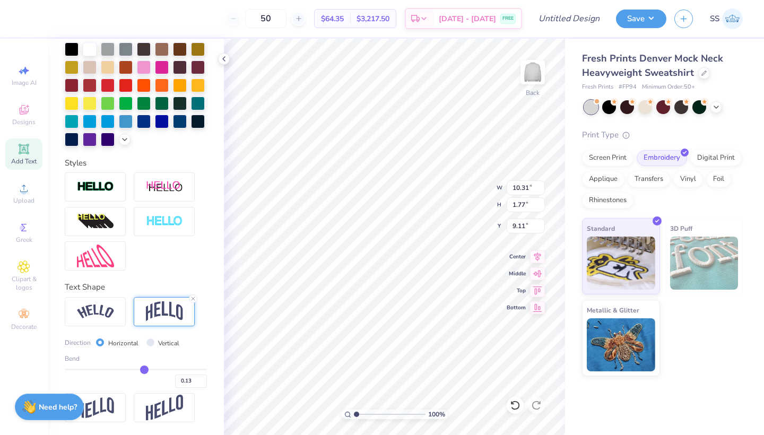
type input "0.14"
type input "0.15"
type input "0.16"
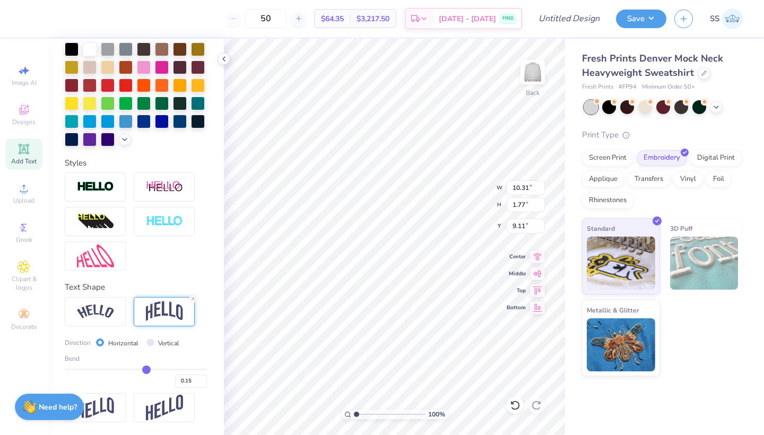
type input "0.16"
drag, startPoint x: 137, startPoint y: 370, endPoint x: 146, endPoint y: 370, distance: 9.0
type input "0.16"
click at [146, 370] on input "range" at bounding box center [136, 370] width 142 height 2
type input "2.34"
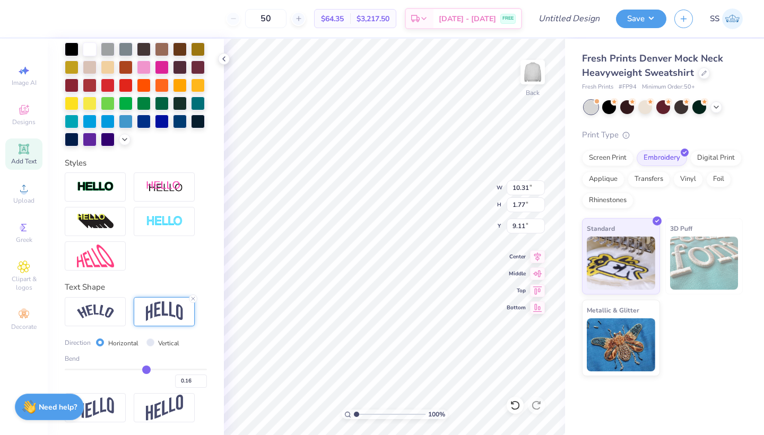
type input "8.83"
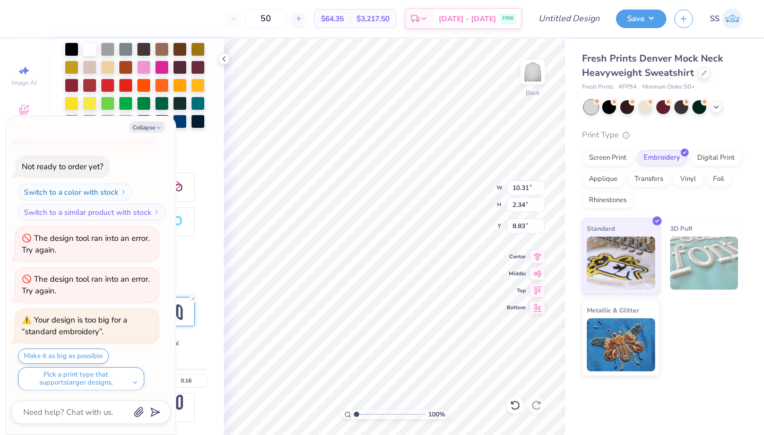
scroll to position [198, 0]
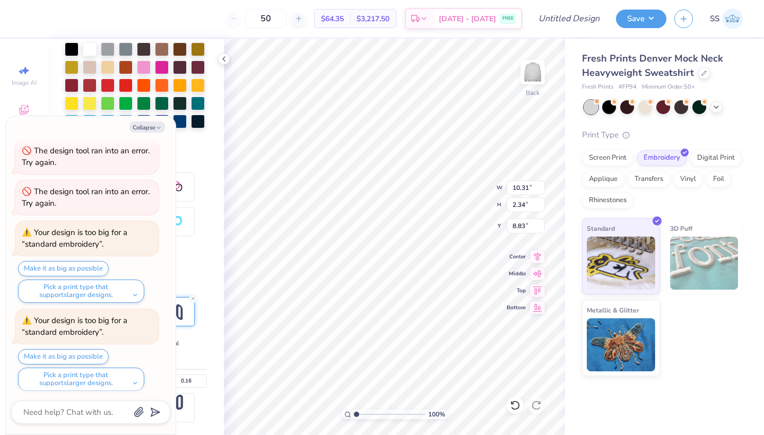
type textarea "x"
type input "3.39"
click at [158, 124] on button "Collapse" at bounding box center [147, 126] width 36 height 11
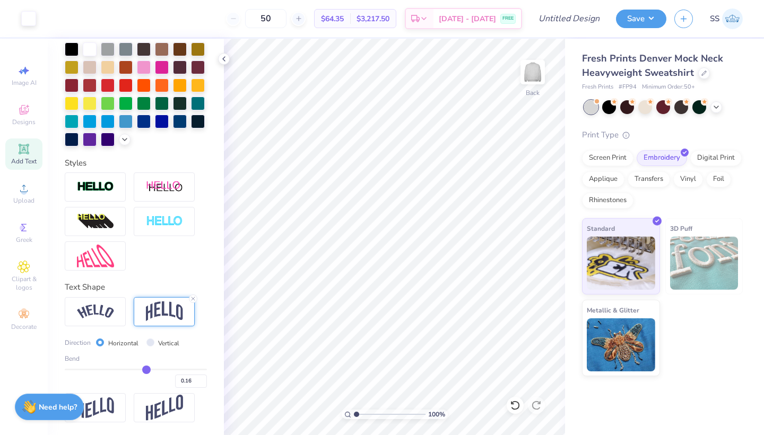
type textarea "x"
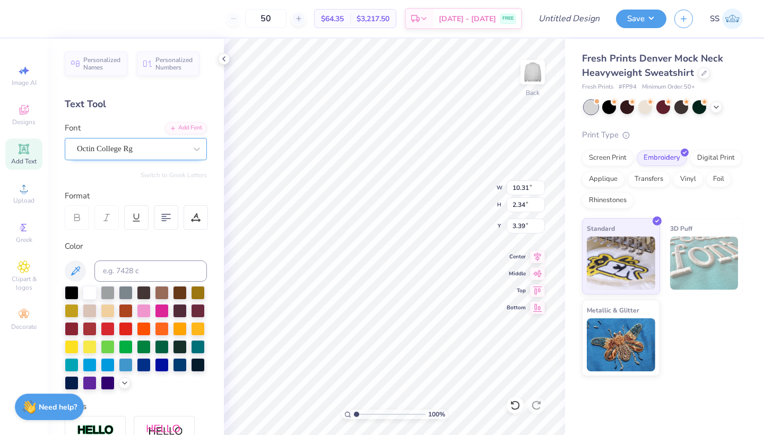
scroll to position [0, 0]
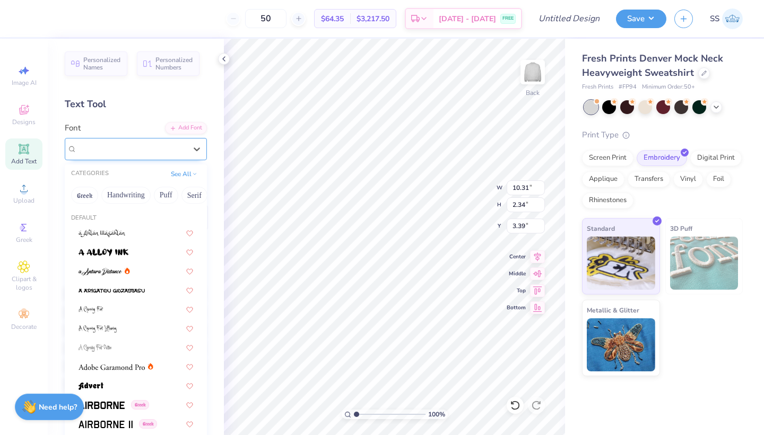
click at [155, 152] on div "Octin College Rg" at bounding box center [131, 149] width 111 height 16
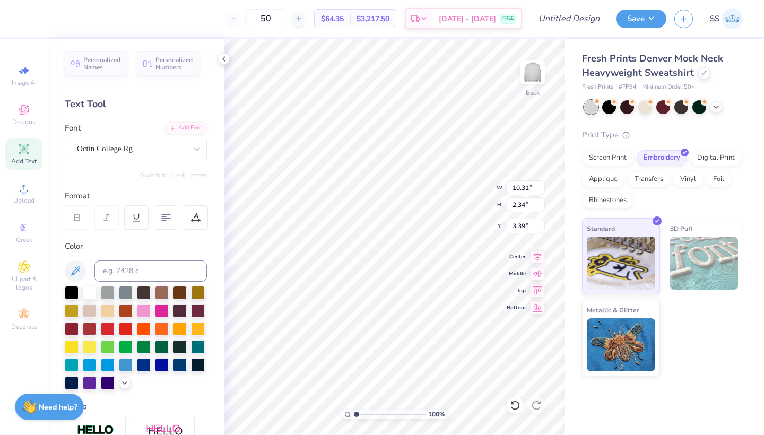
scroll to position [0, 2]
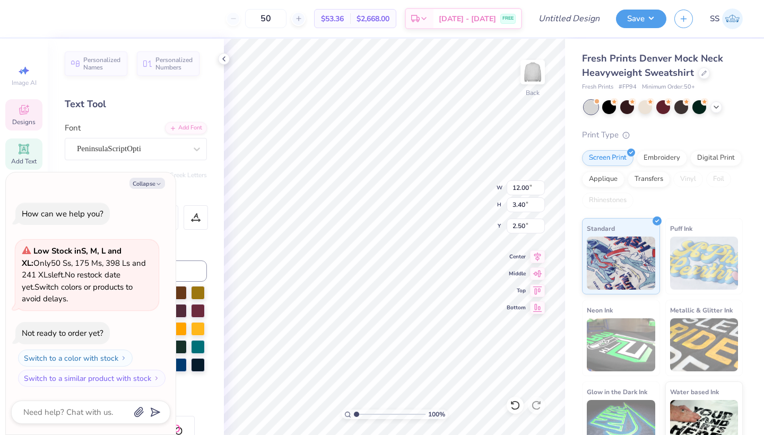
scroll to position [0, 3]
type textarea "x"
type textarea "c"
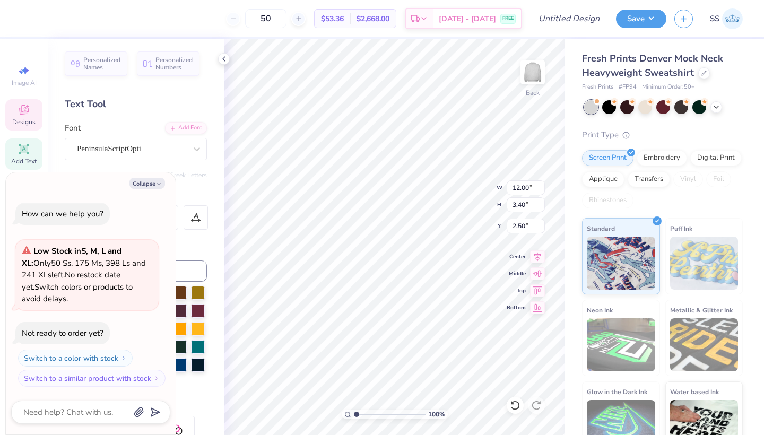
type textarea "x"
type textarea "ch"
type textarea "x"
type textarea "c"
type textarea "x"
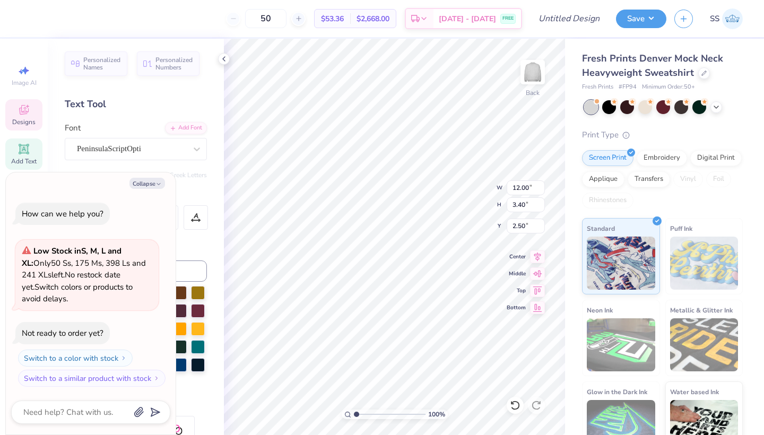
type textarea "x"
type textarea "C"
type textarea "x"
type textarea "Ch"
type textarea "x"
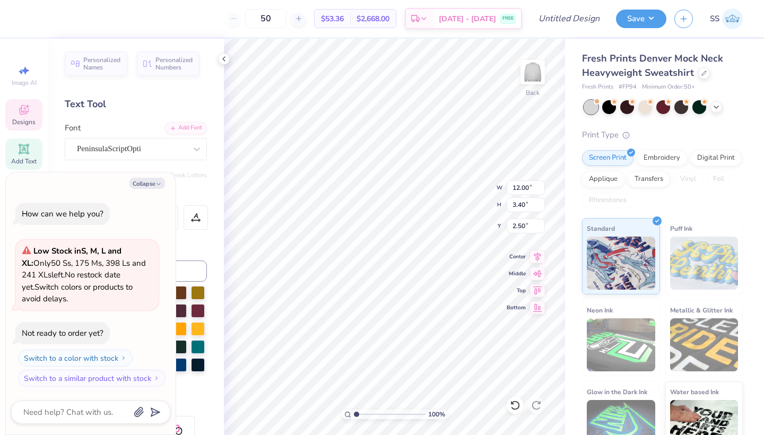
type textarea "Cho"
type textarea "x"
type textarea "Cho"
type textarea "x"
type textarea "Cho"
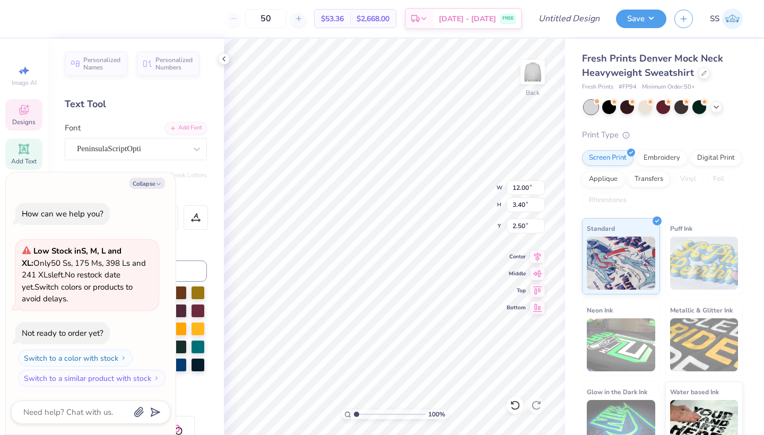
type textarea "x"
type textarea "Ch"
type textarea "x"
type textarea "Chi"
type textarea "x"
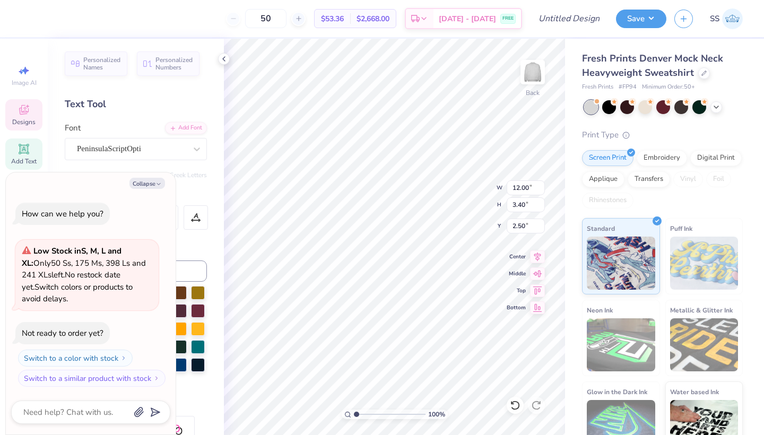
type textarea "Chi"
type textarea "x"
type textarea "Chi O"
type textarea "x"
type textarea "Chi Om"
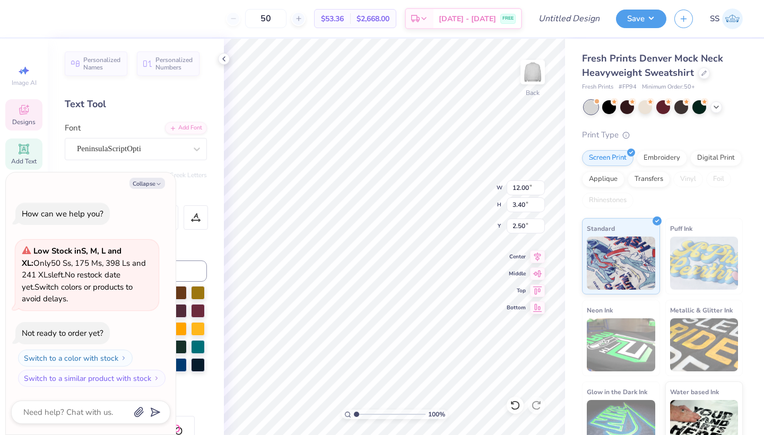
type textarea "x"
type textarea "Chi Ome"
type textarea "x"
type textarea "[PERSON_NAME]"
type textarea "x"
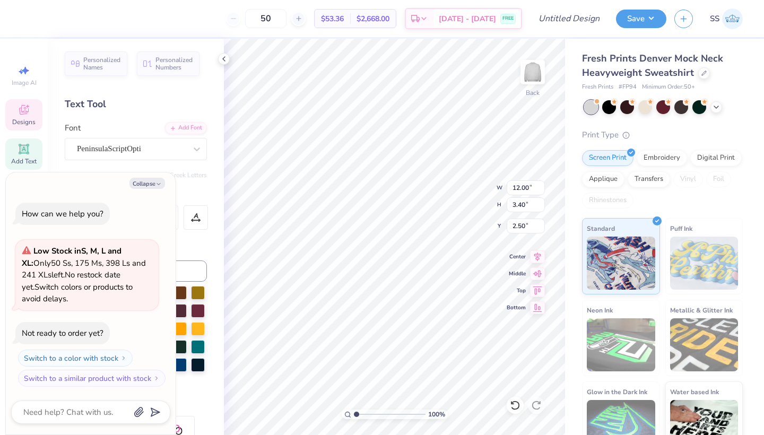
type textarea "Chi Omega"
type textarea "x"
type textarea "Chi Omega"
click at [147, 185] on button "Collapse" at bounding box center [147, 183] width 36 height 11
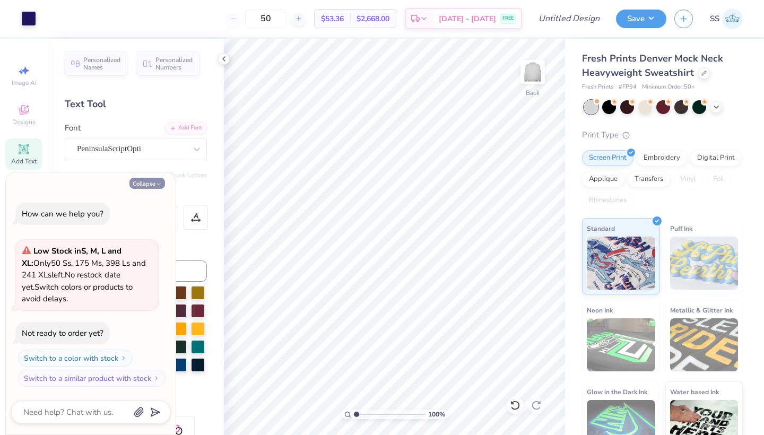
type textarea "x"
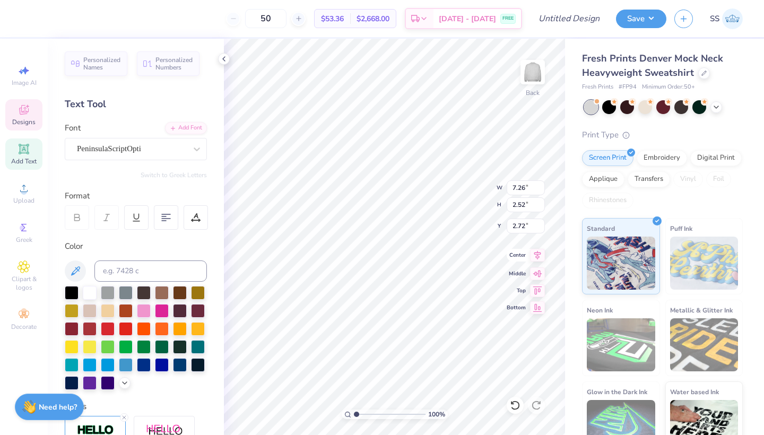
click at [536, 257] on icon at bounding box center [537, 255] width 15 height 13
type input "7.21"
type input "2.61"
type input "2.75"
type input "10.15"
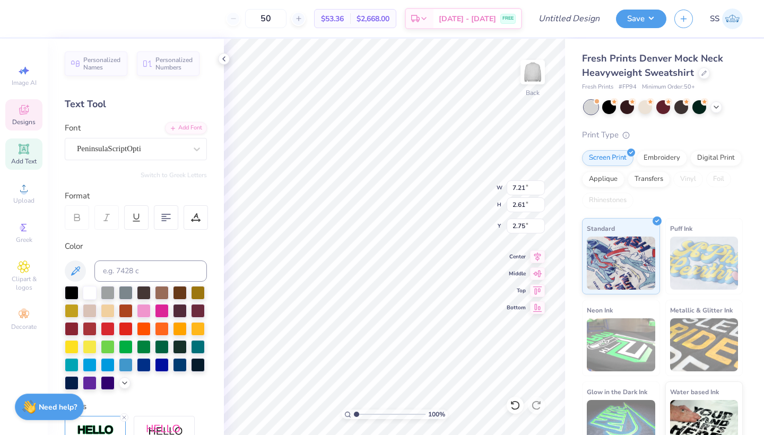
type input "3.67"
type input "3.00"
click at [119, 328] on div at bounding box center [126, 328] width 14 height 14
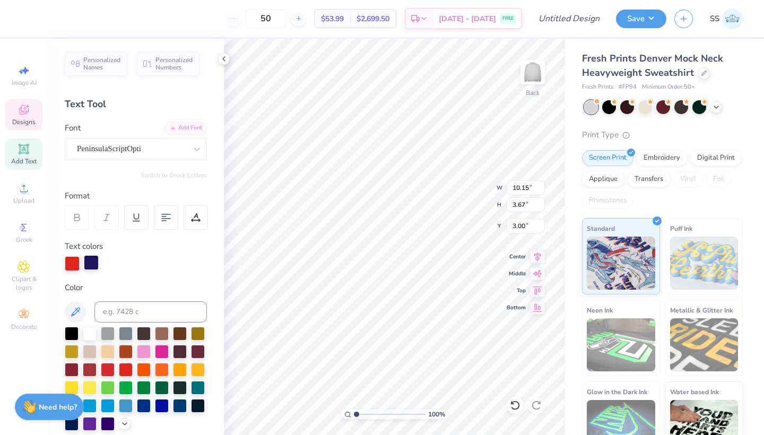
click at [97, 260] on div at bounding box center [91, 262] width 15 height 15
click at [124, 372] on div at bounding box center [126, 369] width 14 height 14
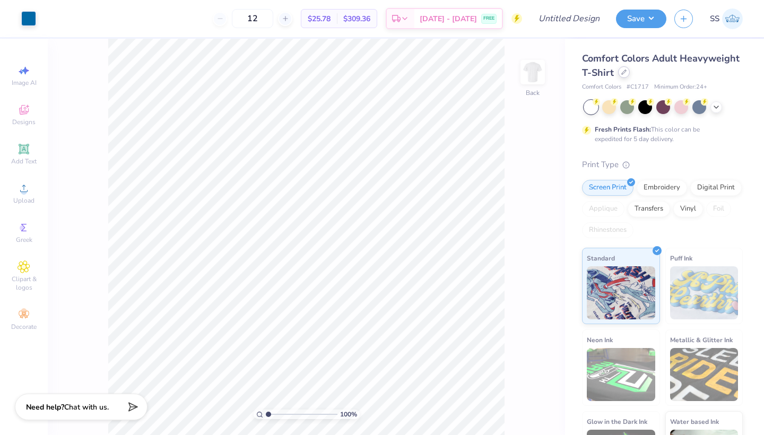
click at [627, 73] on div at bounding box center [624, 72] width 12 height 12
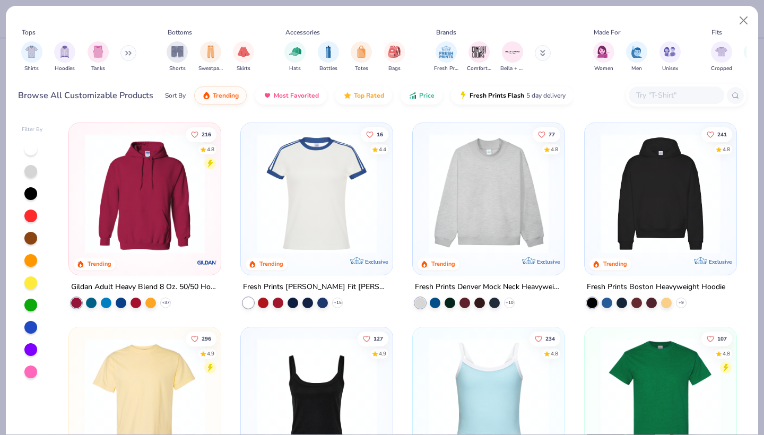
click at [474, 172] on img at bounding box center [488, 194] width 131 height 120
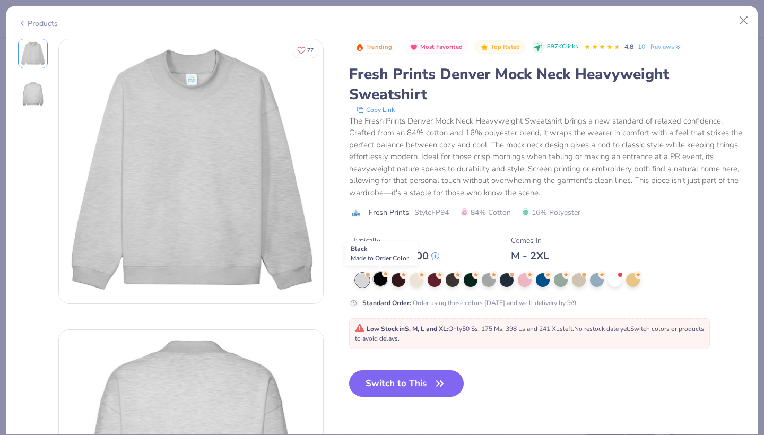
click at [381, 284] on div at bounding box center [381, 279] width 14 height 14
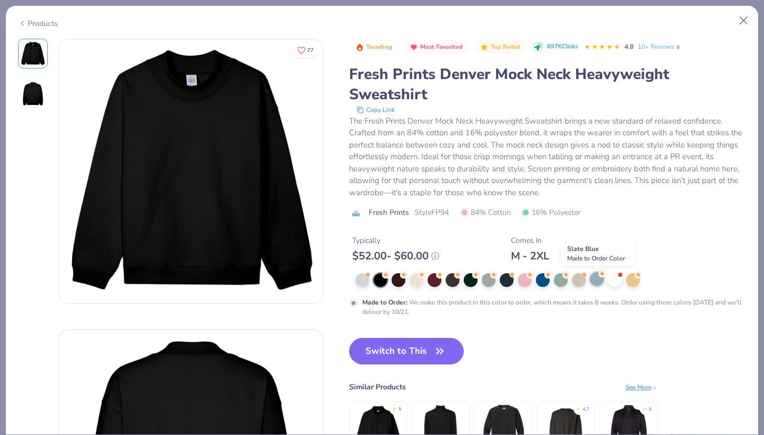
click at [591, 279] on div at bounding box center [597, 279] width 14 height 14
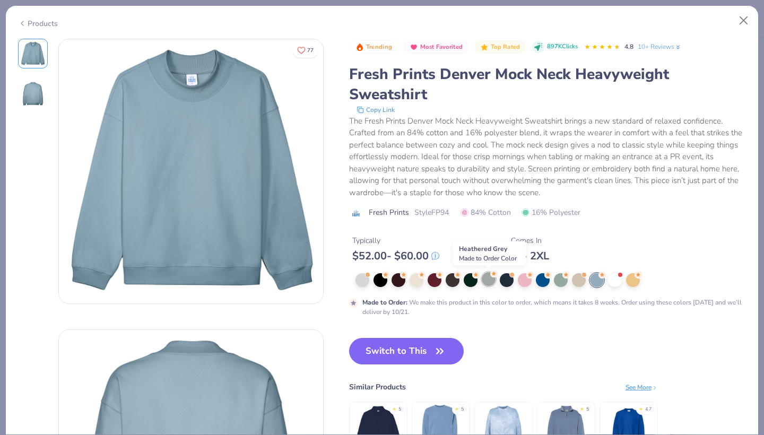
click at [488, 279] on div at bounding box center [489, 279] width 14 height 14
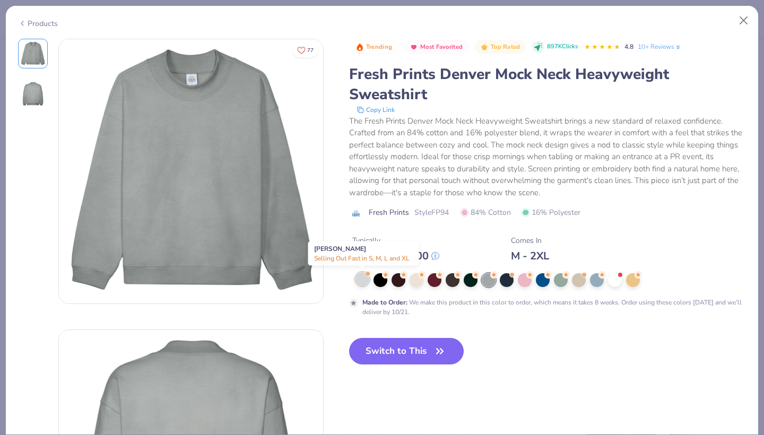
click at [361, 279] on div at bounding box center [362, 279] width 14 height 14
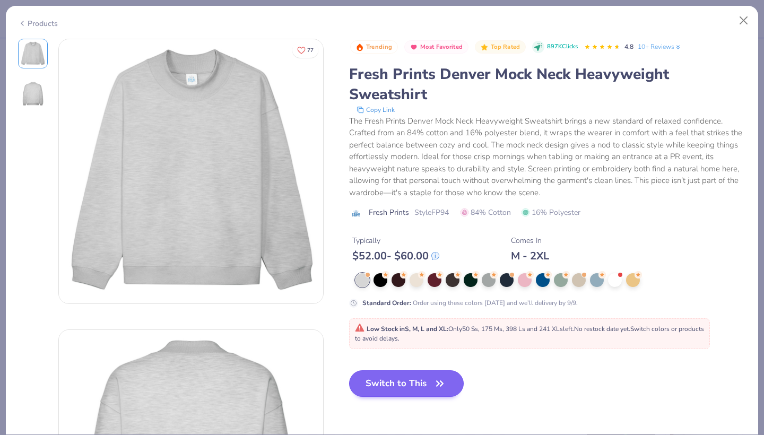
click at [415, 382] on button "Switch to This" at bounding box center [406, 383] width 115 height 27
type input "50"
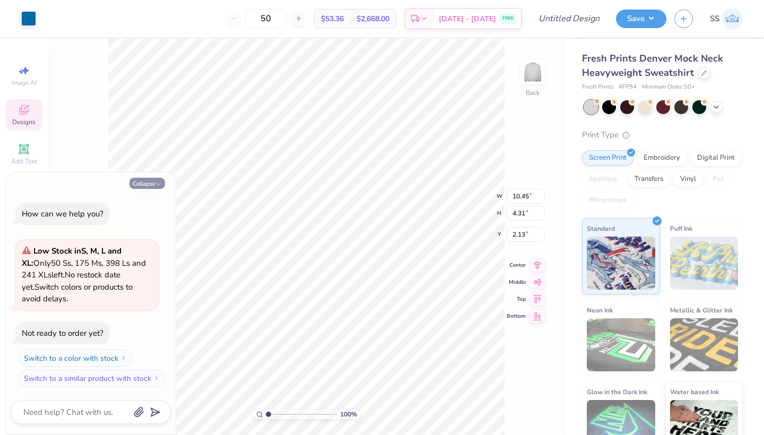
click at [150, 186] on button "Collapse" at bounding box center [147, 183] width 36 height 11
type textarea "x"
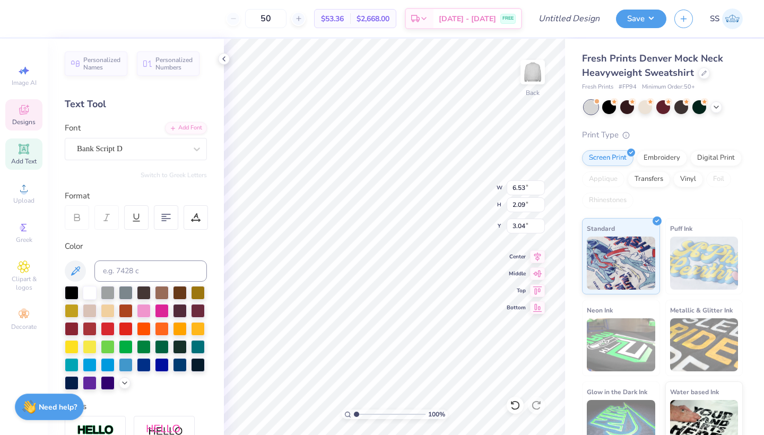
type textarea "Chi Omega"
type input "3.46"
type input "0.64"
type input "5.80"
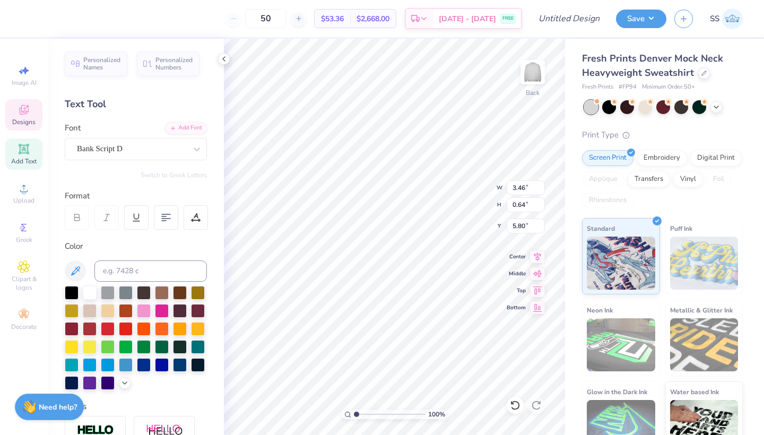
type input "8.27"
type input "2.16"
type input "2.76"
type input "3.46"
type input "0.64"
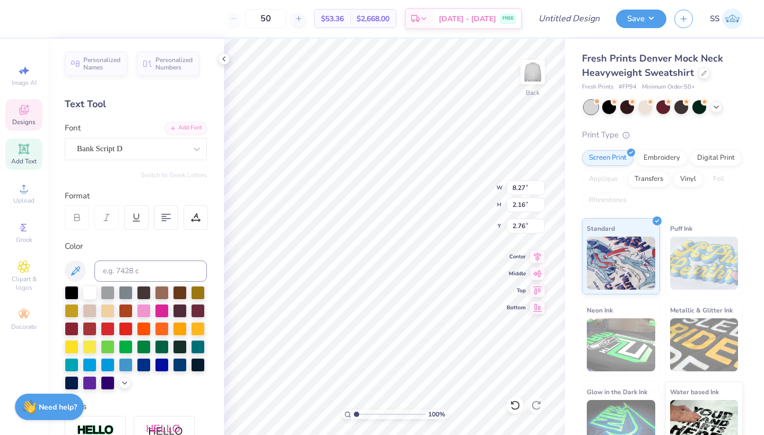
type input "5.80"
type textarea "since 1895"
click at [125, 327] on div at bounding box center [126, 328] width 14 height 14
type input "10.12"
type input "3.11"
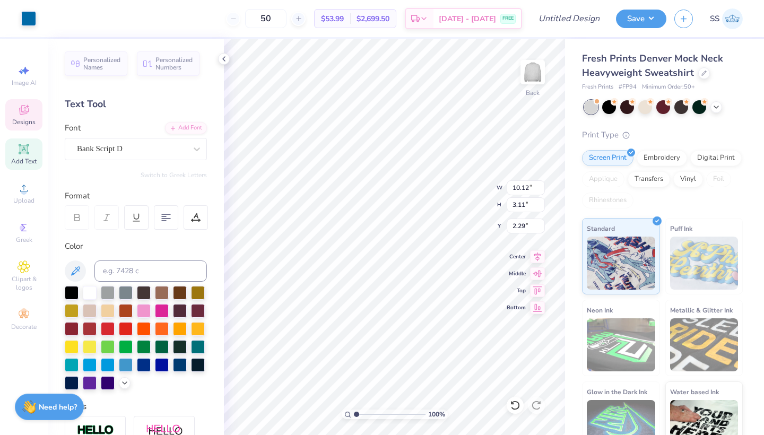
type input "2.29"
click at [127, 328] on div at bounding box center [126, 328] width 14 height 14
type input "8.27"
type input "2.16"
type input "2.86"
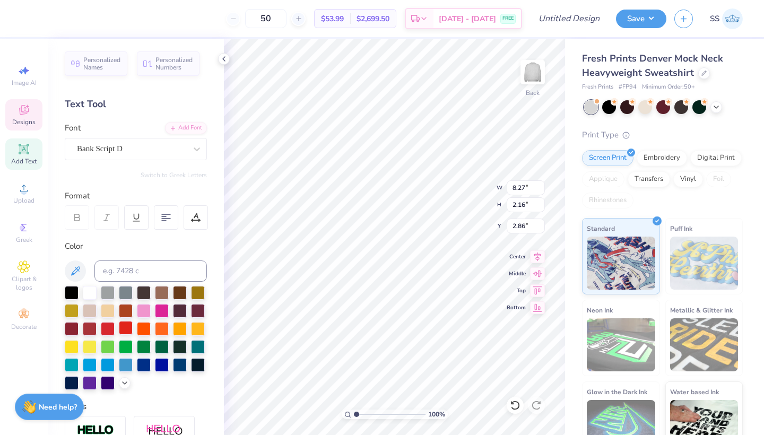
click at [126, 328] on div at bounding box center [126, 328] width 14 height 14
type input "10.12"
type input "3.11"
type input "2.29"
click at [126, 329] on div at bounding box center [126, 328] width 14 height 14
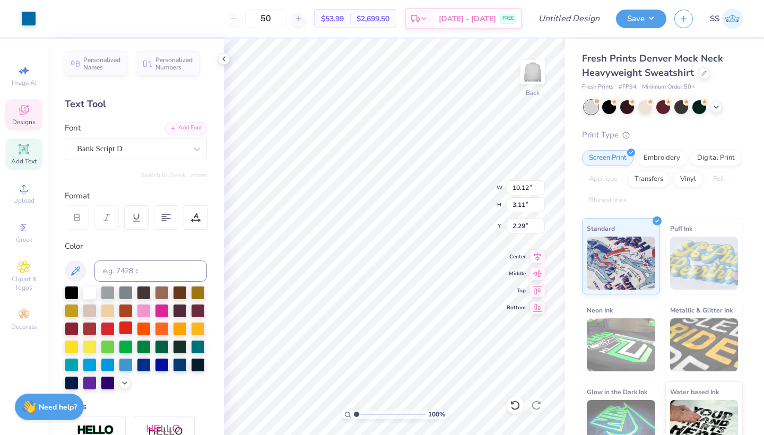
click at [124, 331] on div at bounding box center [126, 328] width 14 height 14
click at [30, 12] on div at bounding box center [28, 17] width 15 height 15
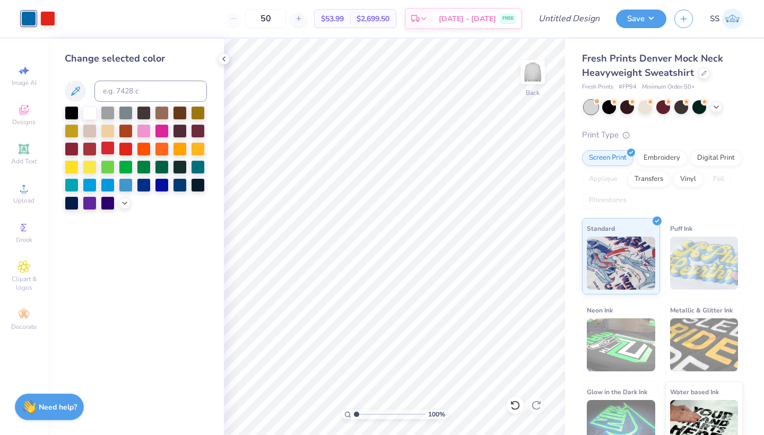
click at [105, 148] on div at bounding box center [108, 148] width 14 height 14
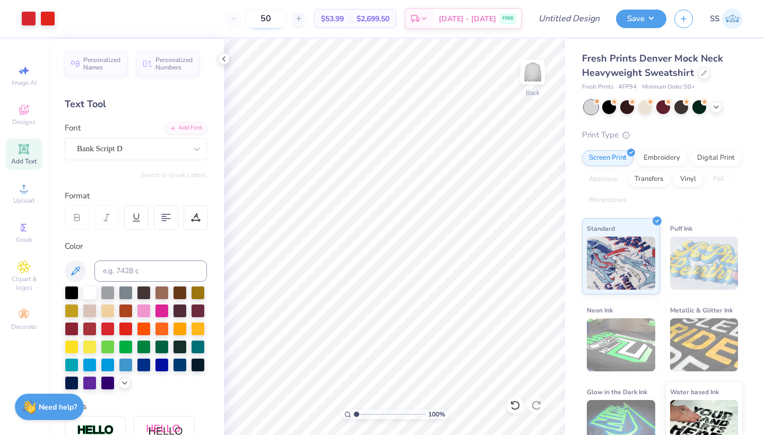
click at [286, 18] on input "50" at bounding box center [265, 18] width 41 height 19
type input "5"
type input "75"
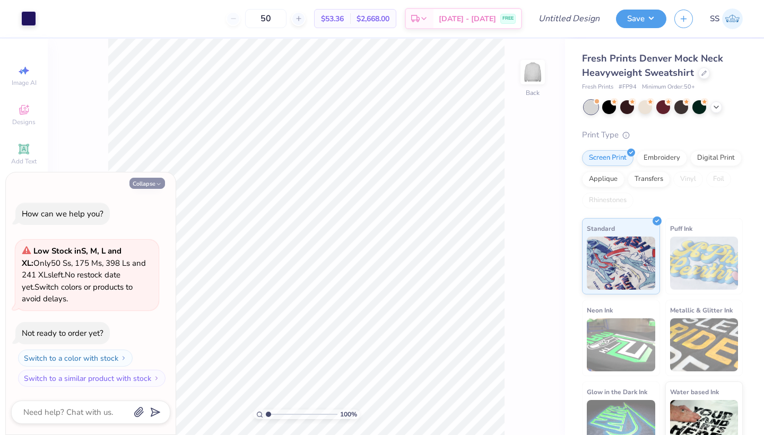
click at [161, 187] on icon "button" at bounding box center [158, 184] width 6 height 6
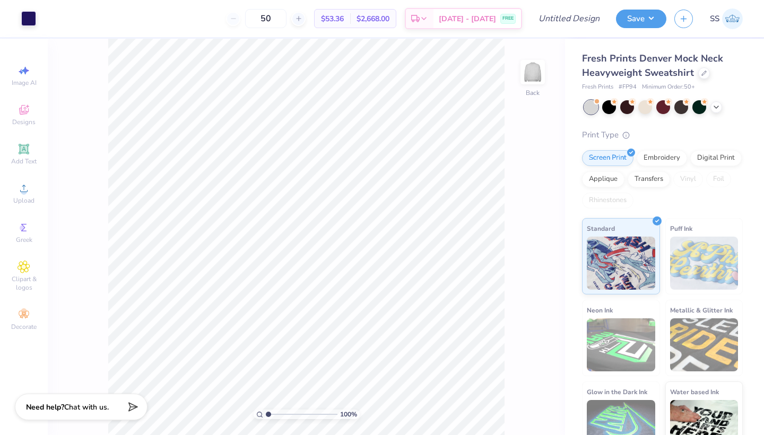
type textarea "x"
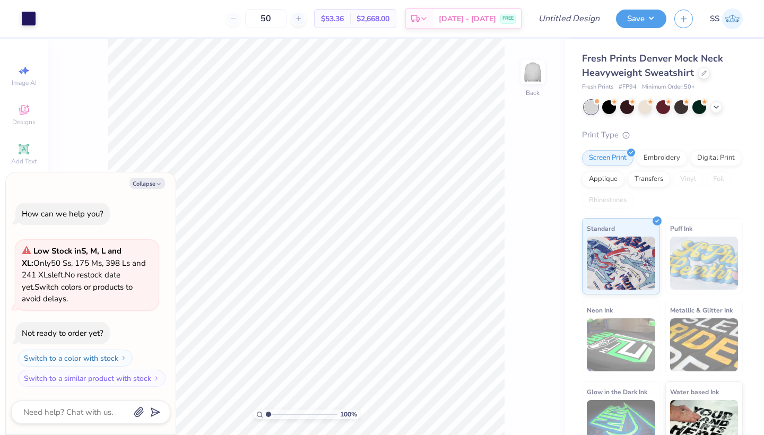
type textarea "x"
